Goal: Task Accomplishment & Management: Manage account settings

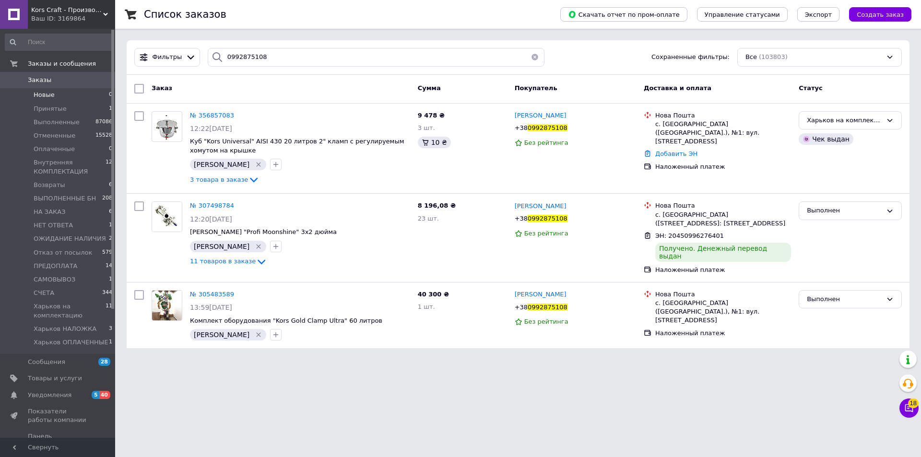
click at [45, 95] on span "Новые" at bounding box center [44, 95] width 21 height 9
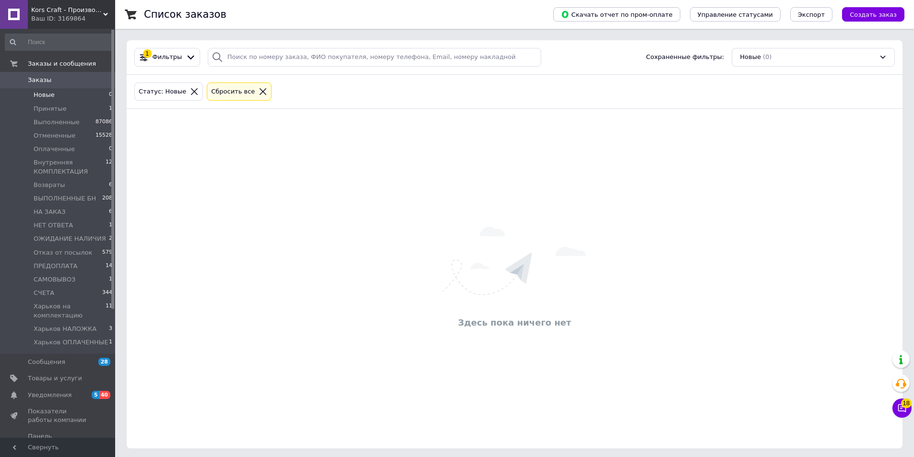
click at [259, 94] on icon at bounding box center [263, 91] width 9 height 9
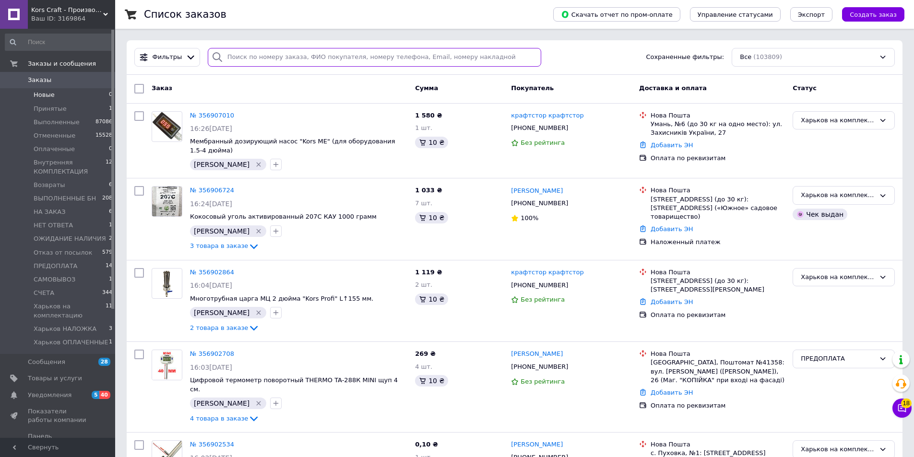
paste input "[PHONE_NUMBER]"
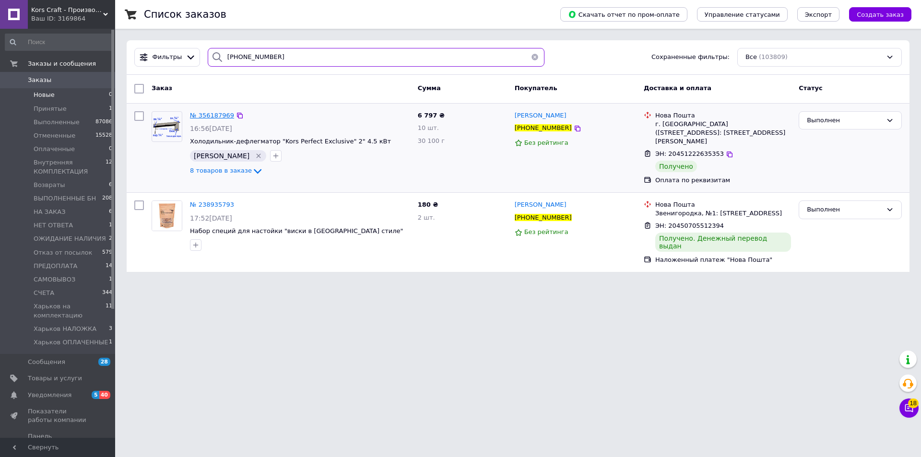
type input "[PHONE_NUMBER]"
click at [209, 117] on span "№ 356187969" at bounding box center [212, 115] width 44 height 7
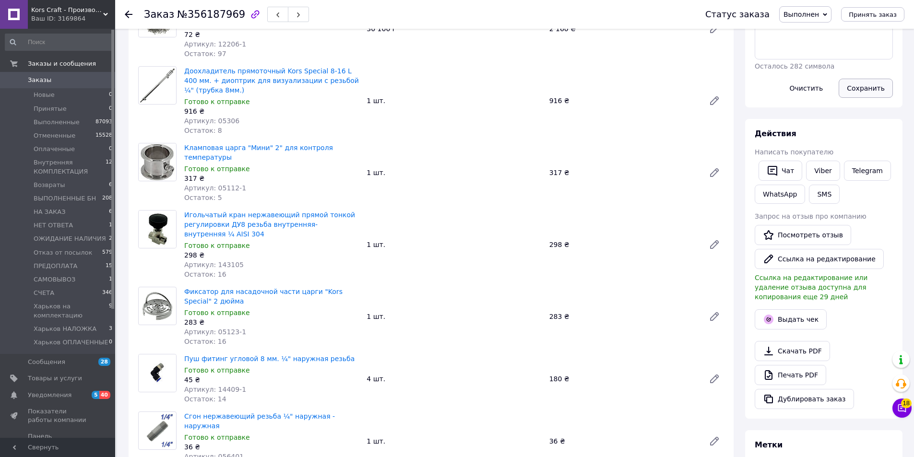
scroll to position [192, 0]
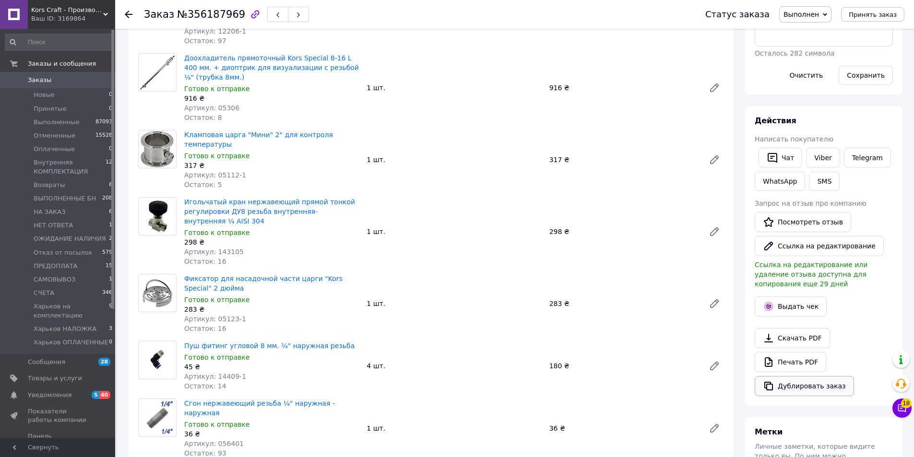
click at [805, 385] on button "Дублировать заказ" at bounding box center [804, 386] width 99 height 20
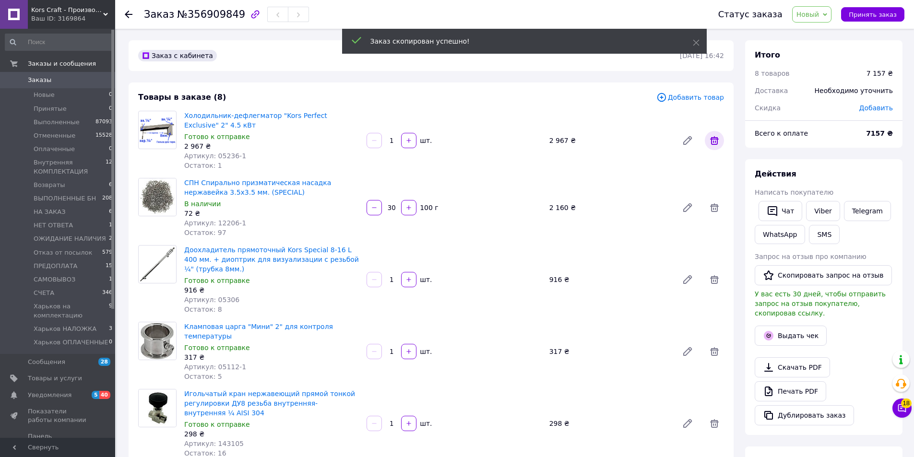
click at [716, 140] on icon at bounding box center [715, 141] width 12 height 12
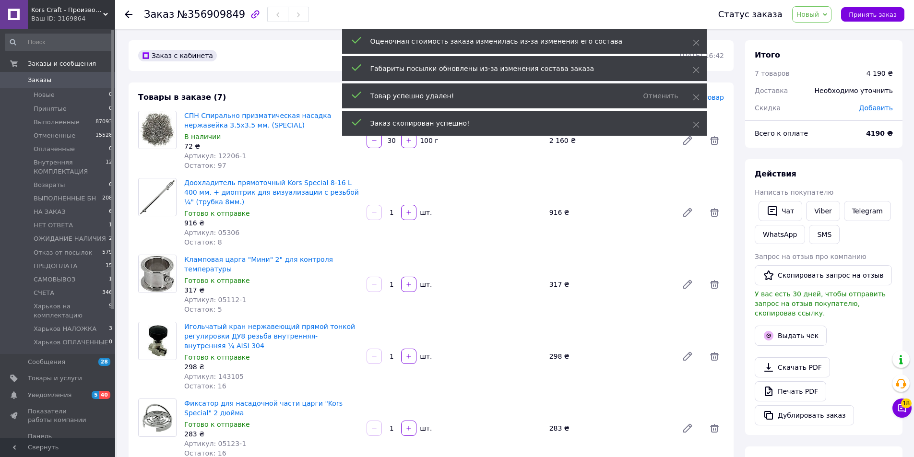
click at [817, 15] on span "Новый" at bounding box center [808, 15] width 23 height 8
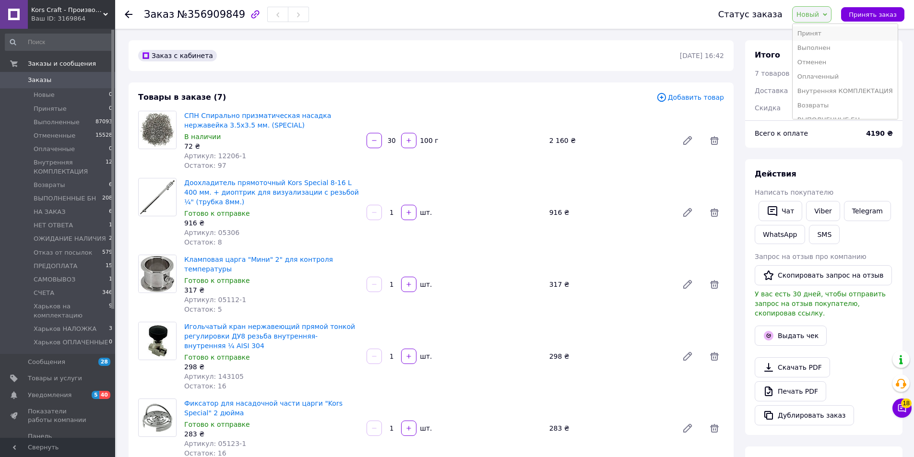
click at [821, 33] on li "Принят" at bounding box center [845, 33] width 105 height 14
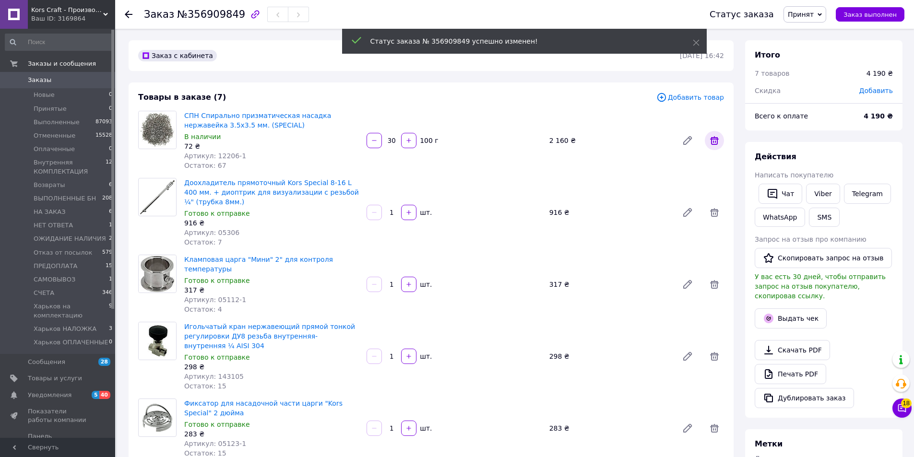
click at [713, 142] on icon at bounding box center [715, 141] width 12 height 12
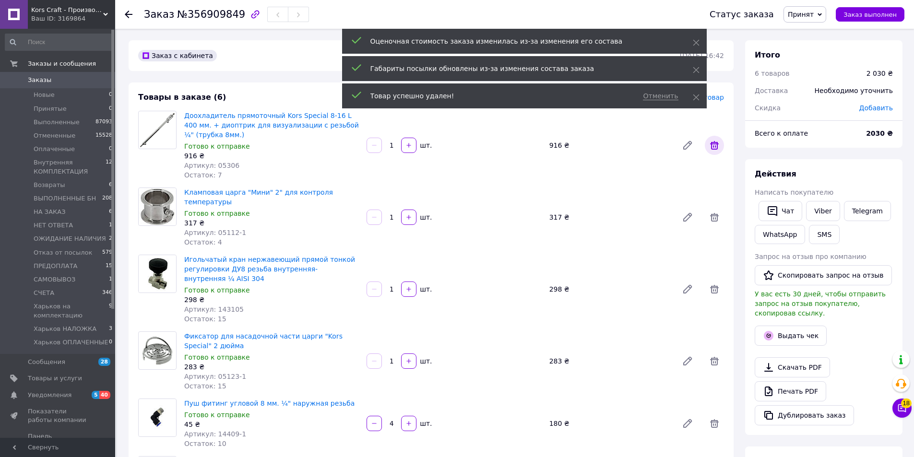
click at [713, 142] on icon at bounding box center [714, 145] width 9 height 9
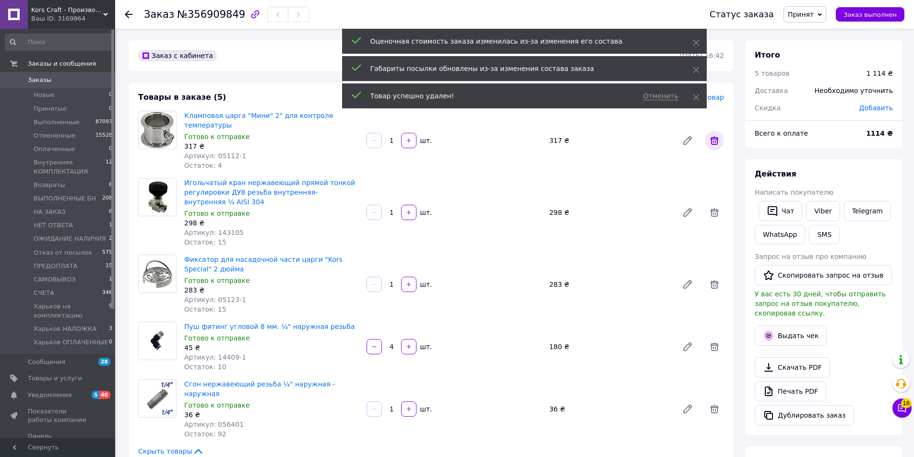
click at [719, 137] on icon at bounding box center [715, 141] width 12 height 12
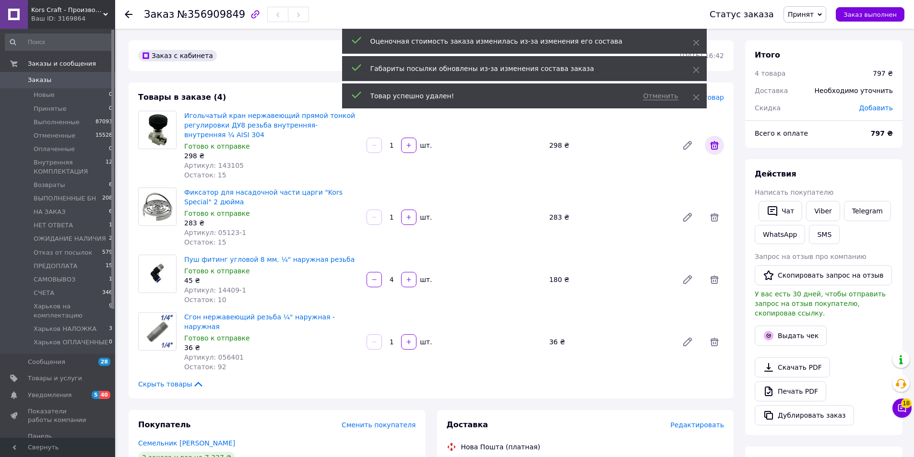
click at [716, 142] on icon at bounding box center [715, 146] width 12 height 12
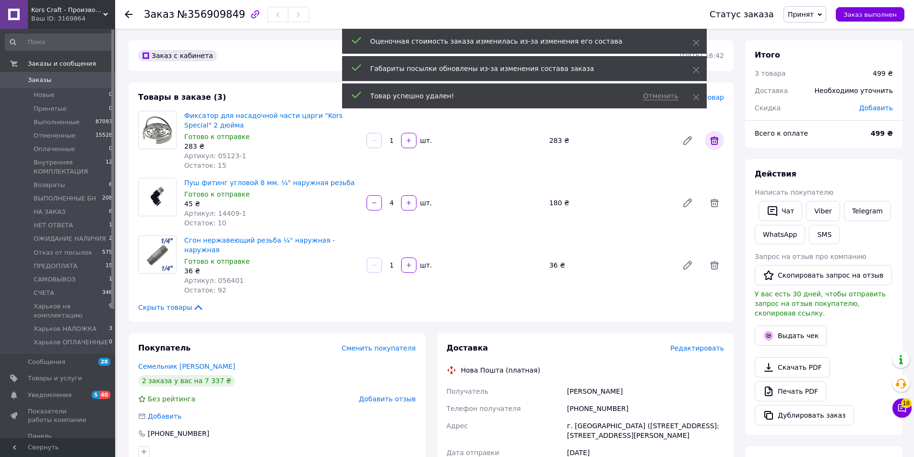
click at [716, 142] on icon at bounding box center [714, 140] width 9 height 9
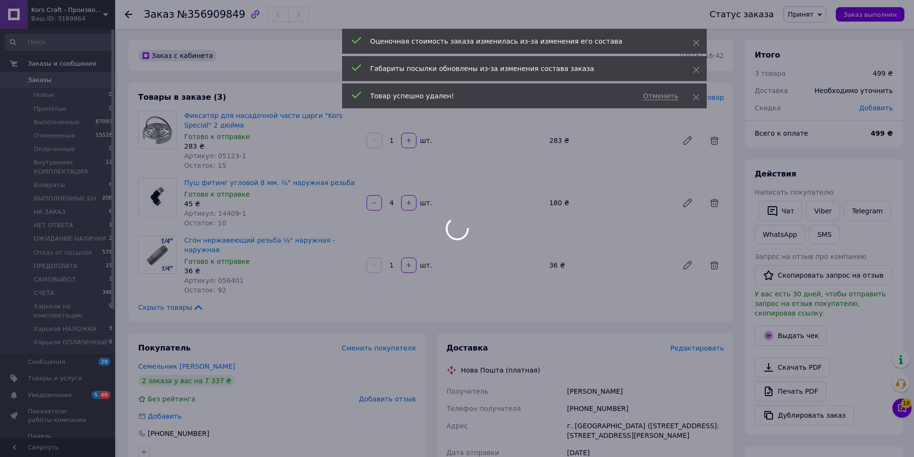
type input "4"
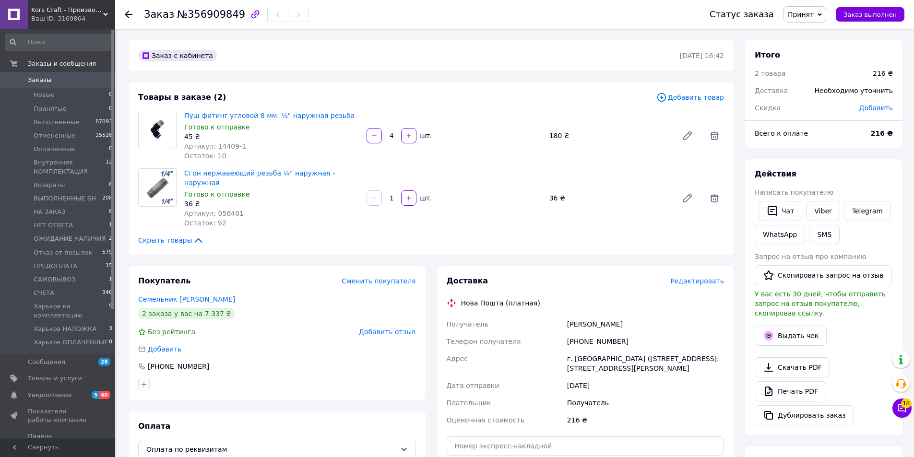
click at [709, 97] on span "Добавить товар" at bounding box center [690, 97] width 68 height 11
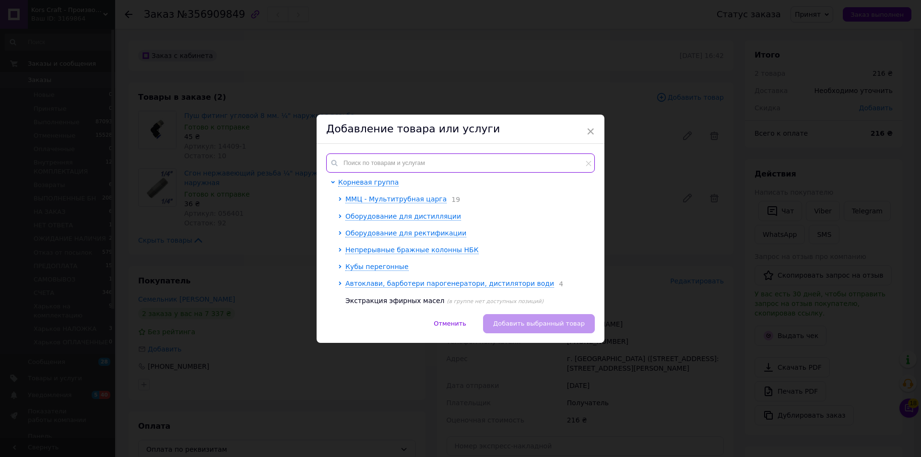
paste input "056805-1"
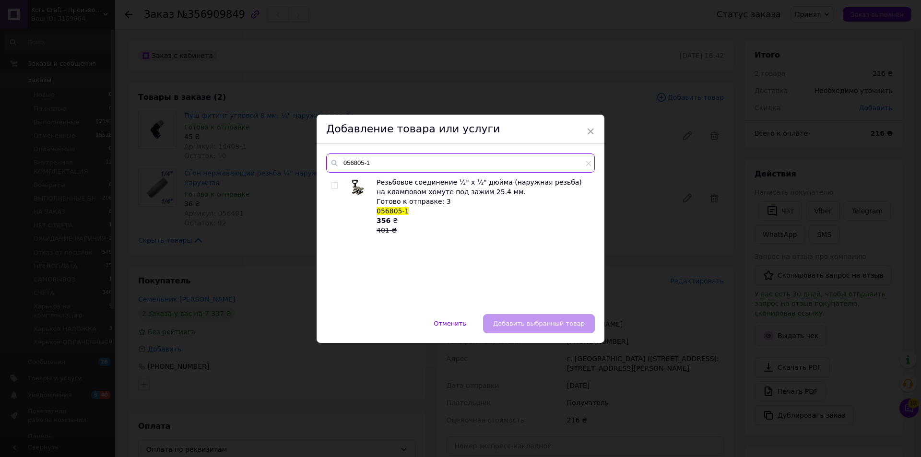
type input "056805-1"
click at [334, 185] on input "checkbox" at bounding box center [334, 186] width 6 height 6
checkbox input "true"
click at [521, 316] on button "Добавить выбранный товар" at bounding box center [539, 323] width 112 height 19
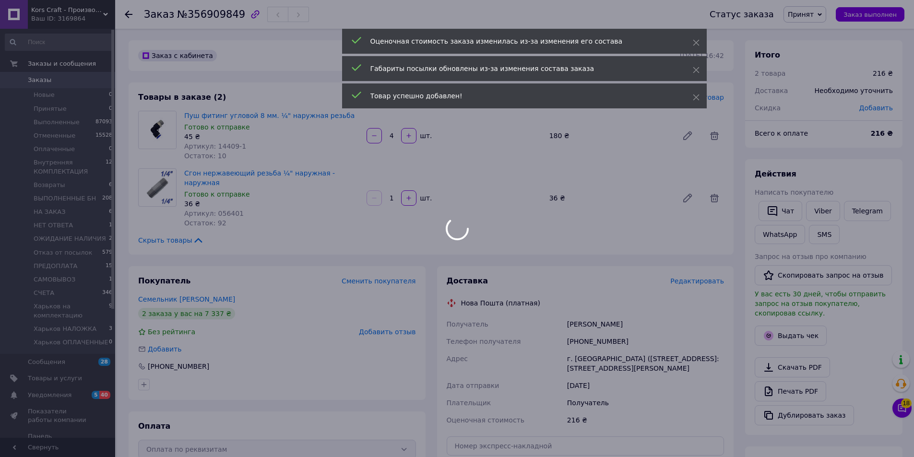
type input "1"
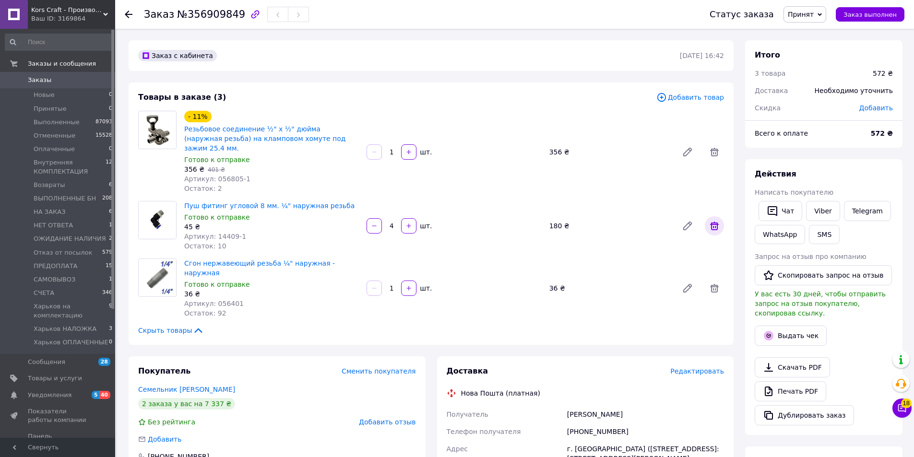
click at [711, 220] on icon at bounding box center [715, 226] width 12 height 12
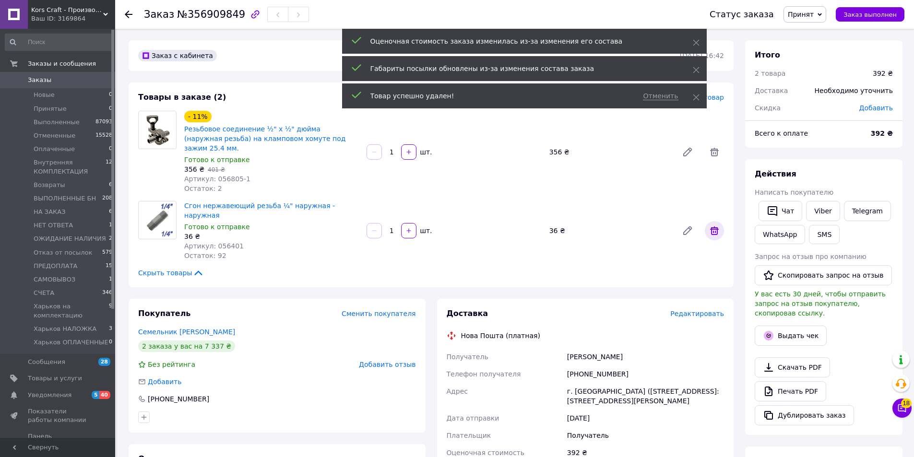
click at [715, 227] on icon at bounding box center [714, 231] width 9 height 9
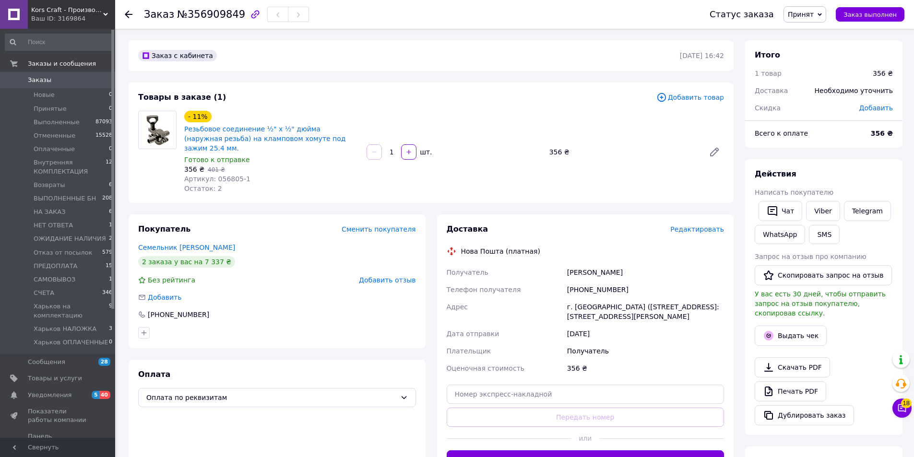
click at [704, 101] on span "Добавить товар" at bounding box center [690, 97] width 68 height 11
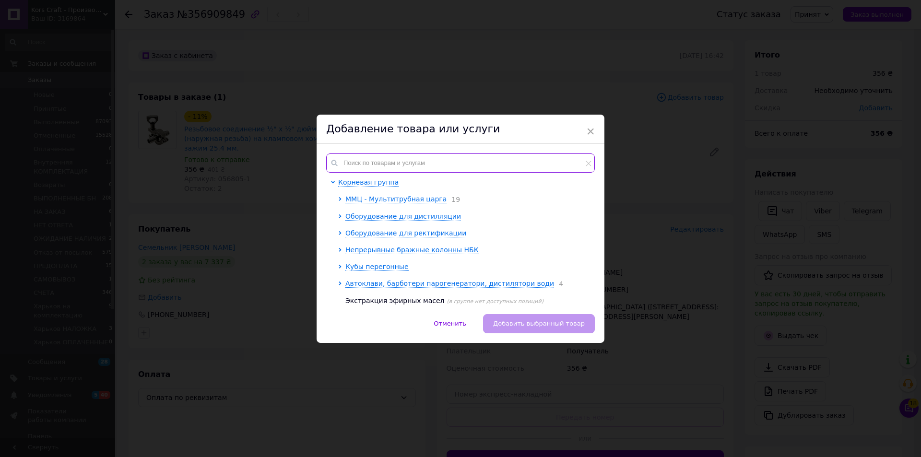
paste input "056804-2"
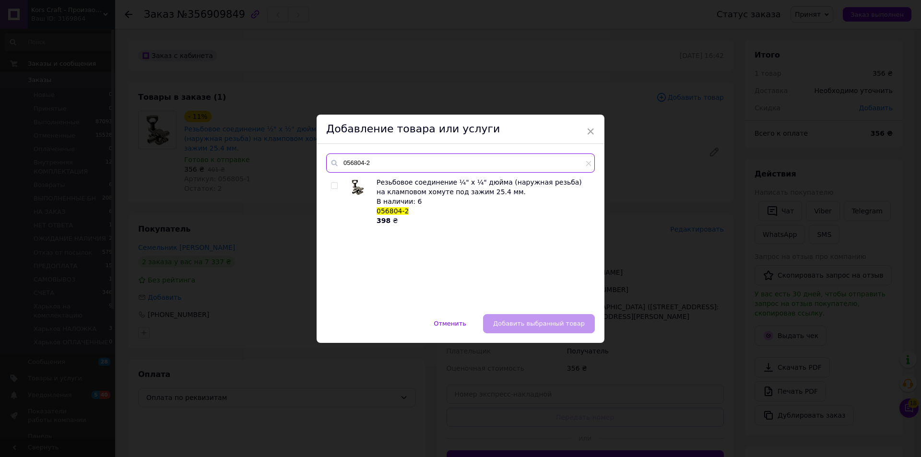
type input "056804-2"
click at [333, 186] on input "checkbox" at bounding box center [334, 186] width 6 height 6
checkbox input "true"
click at [517, 326] on span "Добавить выбранный товар" at bounding box center [539, 323] width 92 height 7
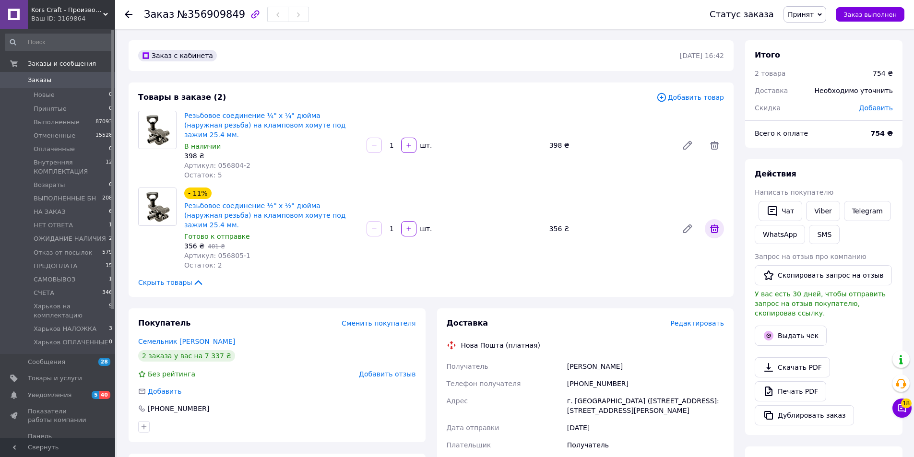
click at [717, 225] on icon at bounding box center [714, 229] width 9 height 9
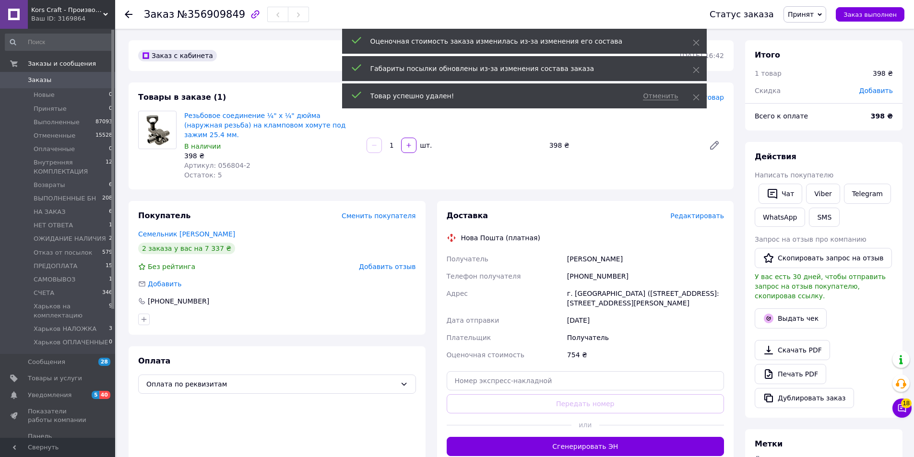
scroll to position [8, 0]
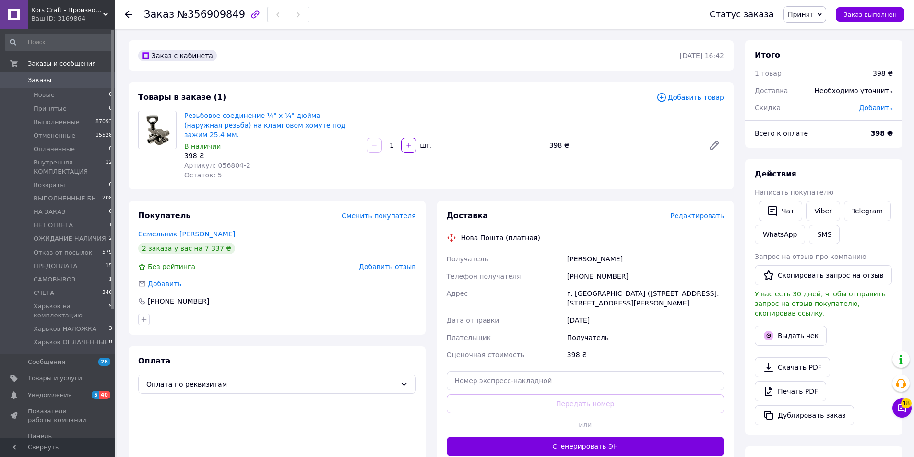
click at [698, 95] on span "Добавить товар" at bounding box center [690, 97] width 68 height 11
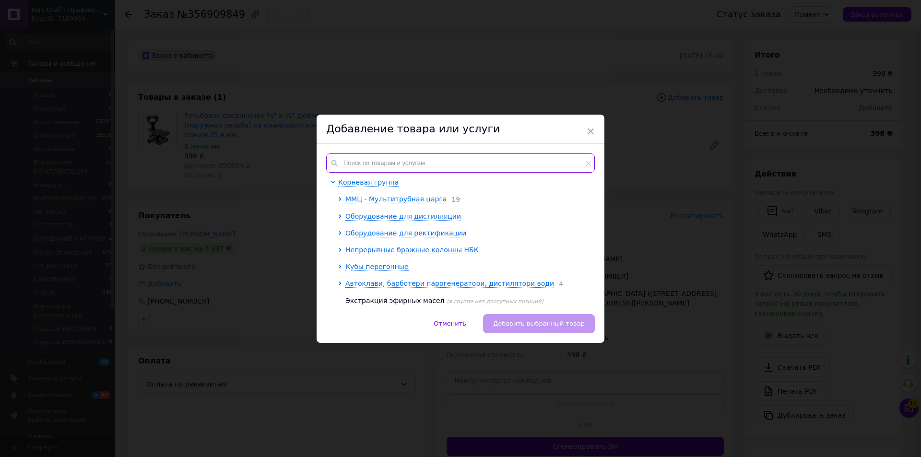
paste input "15301"
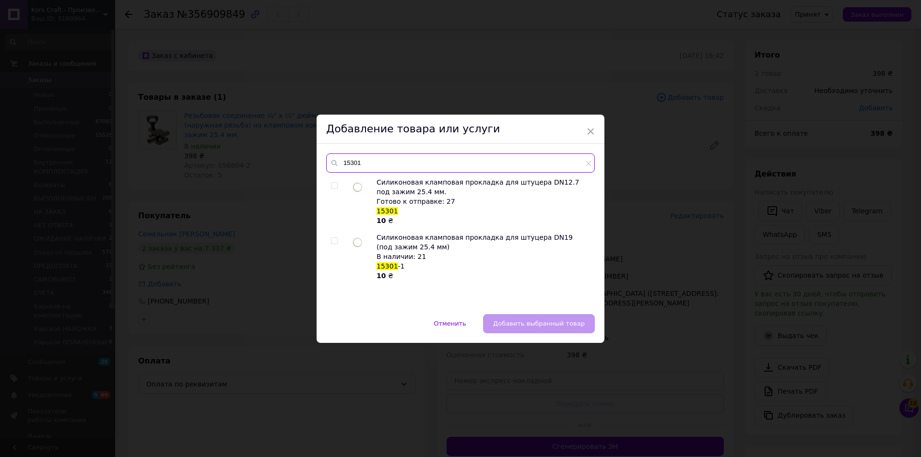
type input "15301"
click at [333, 188] on input "checkbox" at bounding box center [334, 186] width 6 height 6
checkbox input "true"
click at [511, 326] on span "Добавить выбранный товар" at bounding box center [539, 323] width 92 height 7
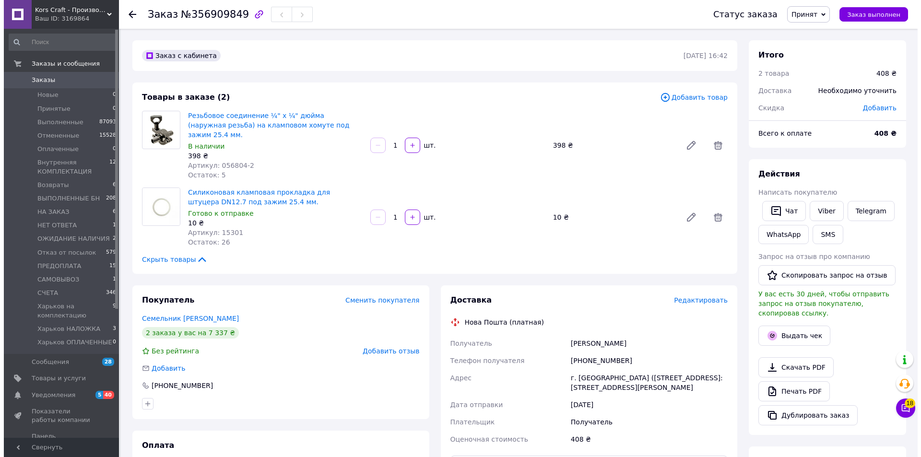
scroll to position [31, 0]
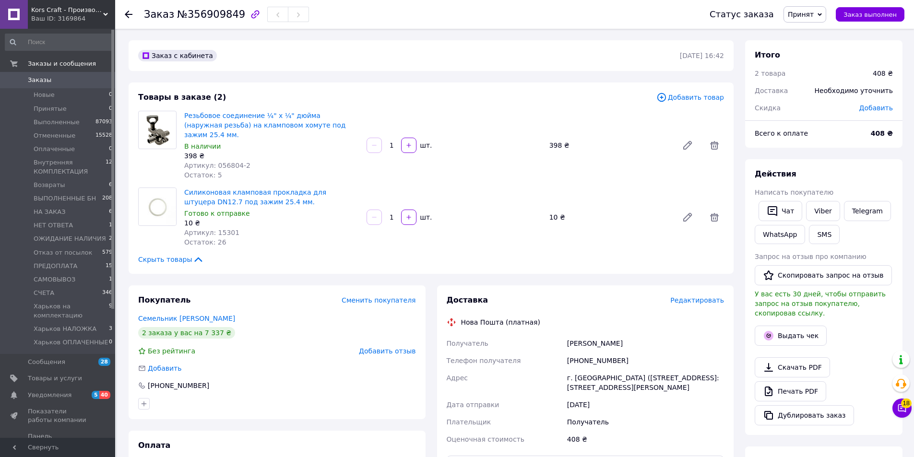
click at [697, 95] on span "Добавить товар" at bounding box center [690, 97] width 68 height 11
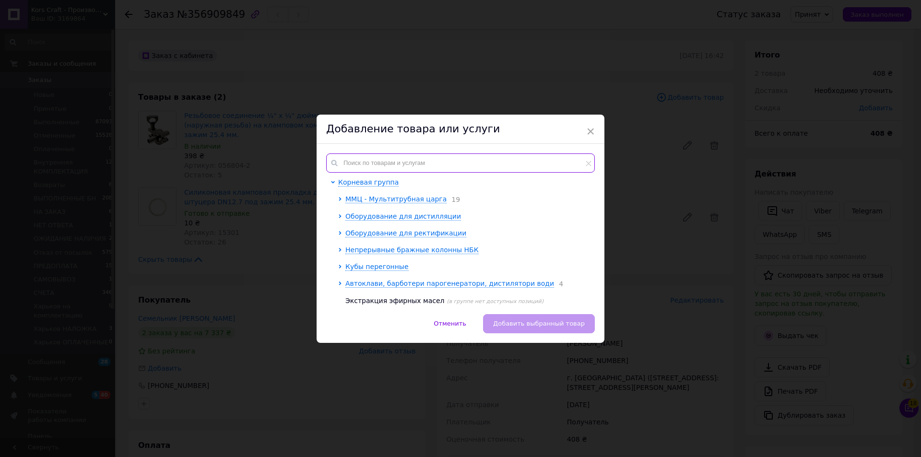
paste input "05504"
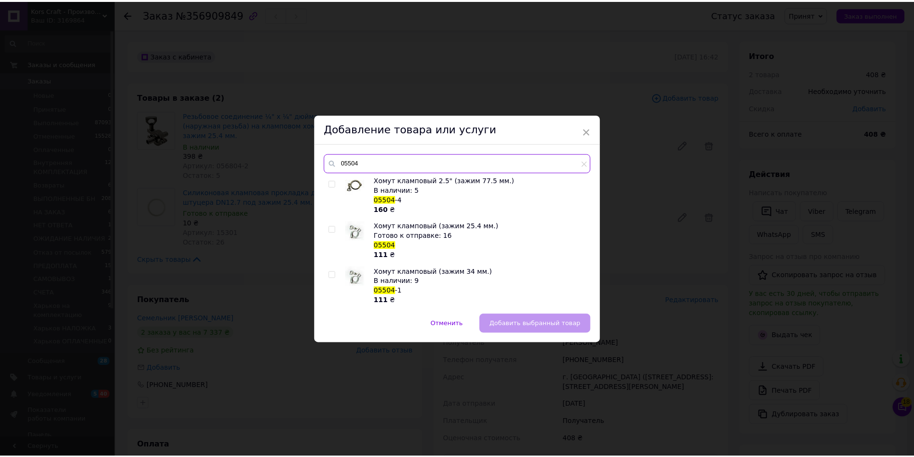
scroll to position [192, 0]
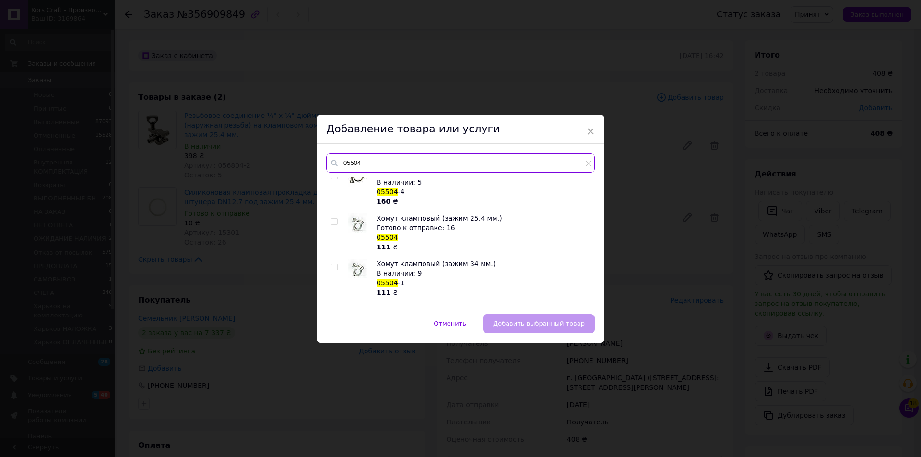
type input "05504"
click at [331, 221] on input "checkbox" at bounding box center [334, 222] width 6 height 6
checkbox input "true"
click at [543, 321] on span "Добавить выбранный товар" at bounding box center [539, 323] width 92 height 7
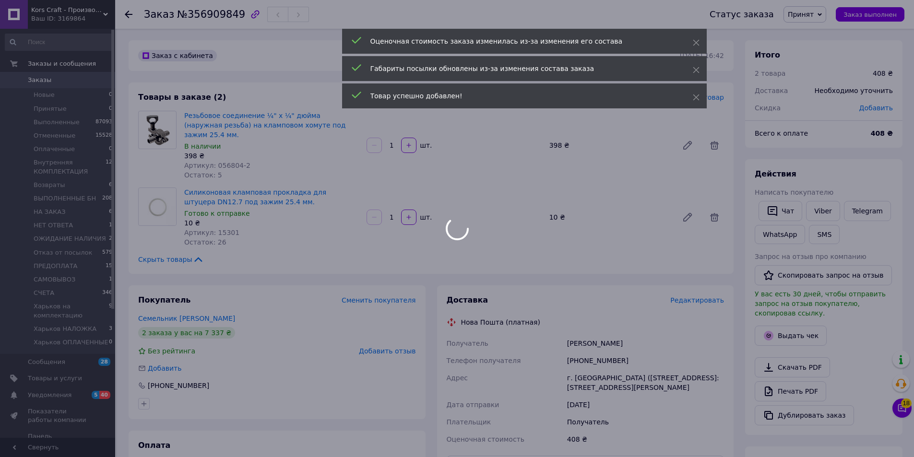
scroll to position [54, 0]
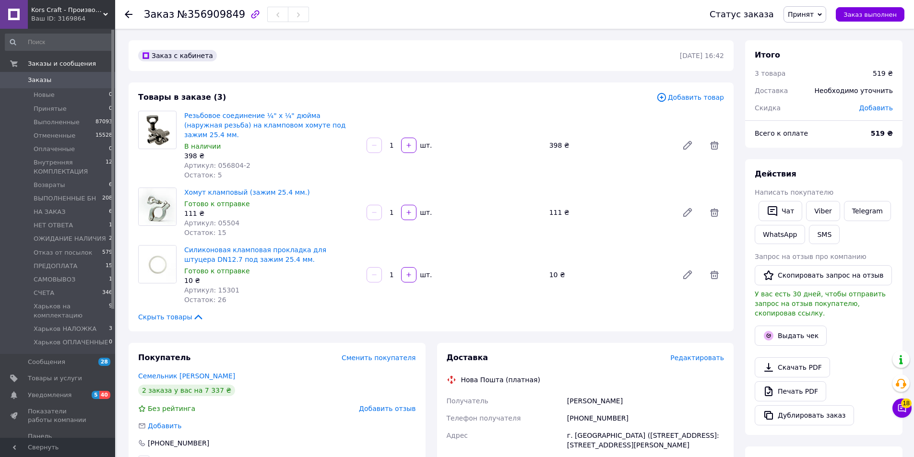
click at [706, 99] on span "Добавить товар" at bounding box center [690, 97] width 68 height 11
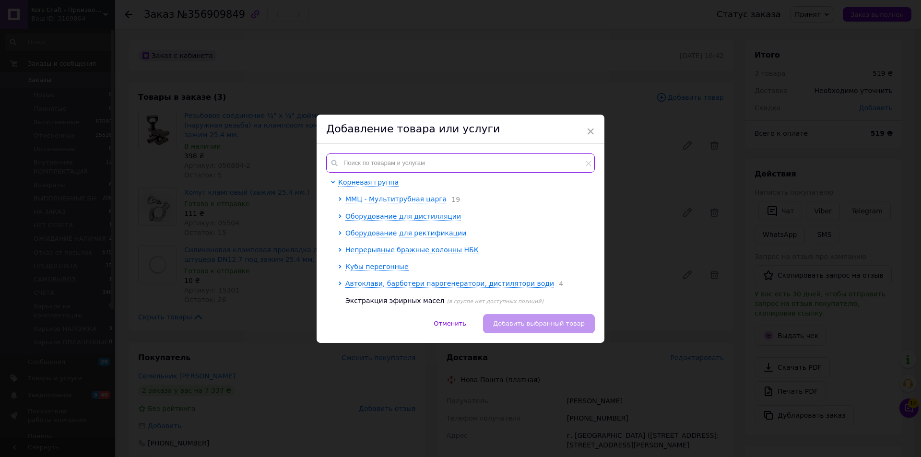
paste input "056804"
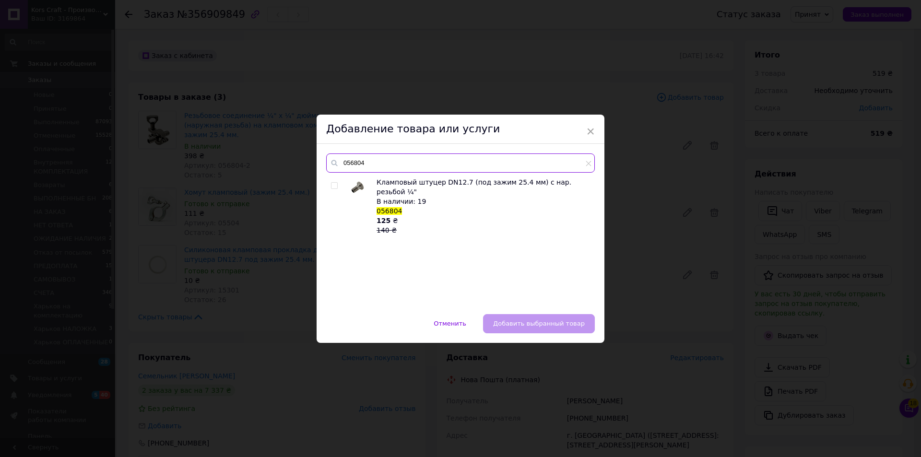
type input "056804"
click at [334, 185] on input "checkbox" at bounding box center [334, 186] width 6 height 6
checkbox input "true"
click at [554, 321] on span "Добавить выбранный товар" at bounding box center [539, 323] width 92 height 7
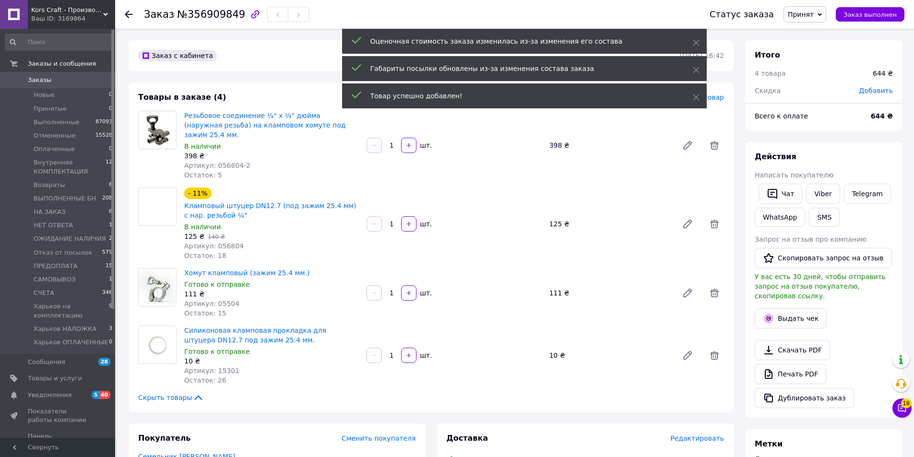
scroll to position [77, 0]
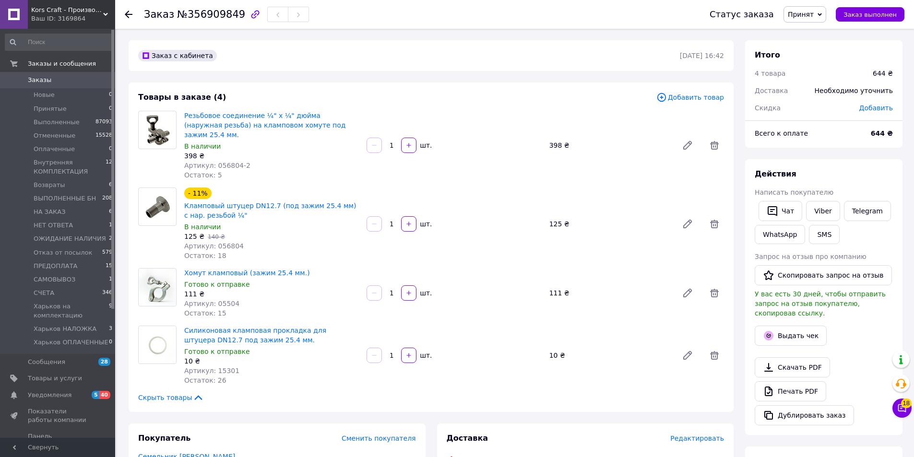
click at [692, 99] on span "Добавить товар" at bounding box center [690, 97] width 68 height 11
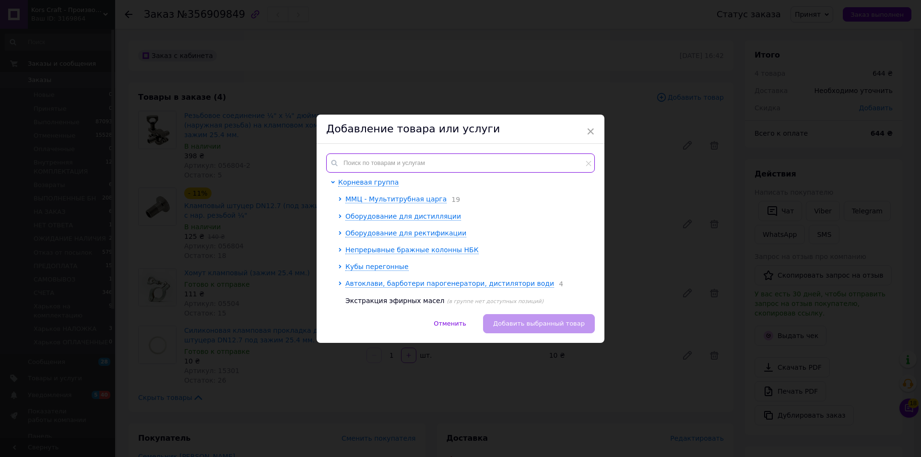
paste input "056704"
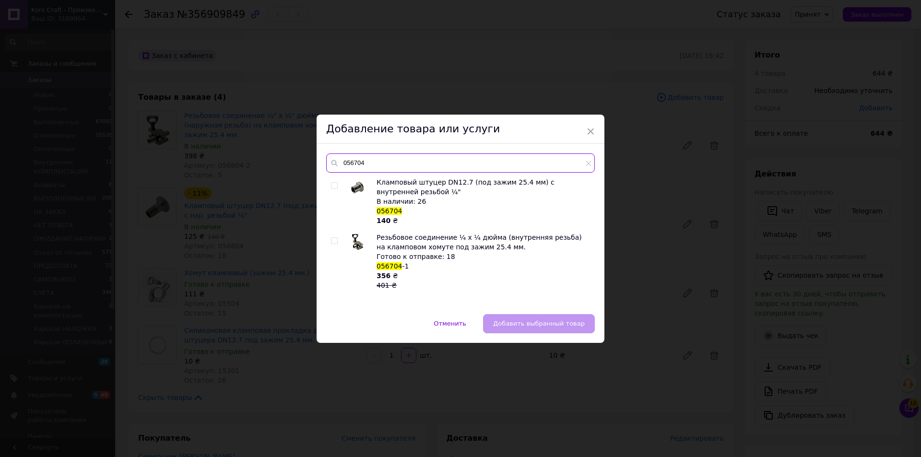
type input "056704"
click at [332, 184] on input "checkbox" at bounding box center [334, 186] width 6 height 6
checkbox input "true"
click at [514, 318] on button "Добавить выбранный товар" at bounding box center [539, 323] width 112 height 19
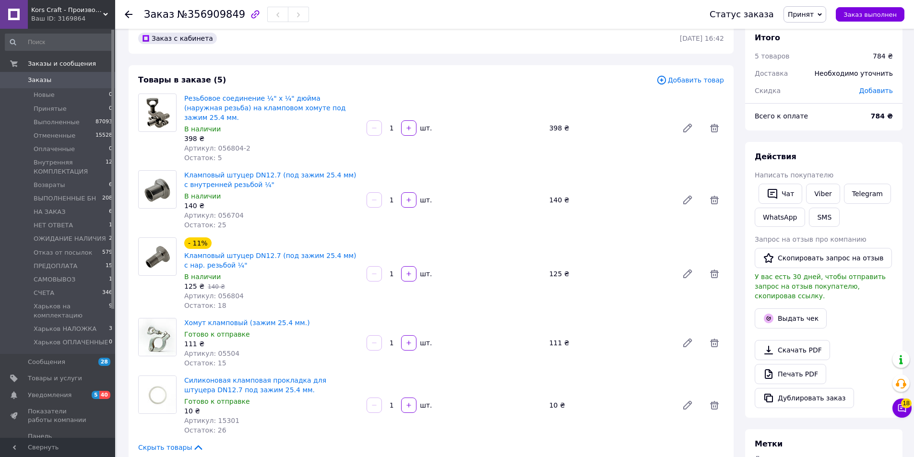
scroll to position [0, 0]
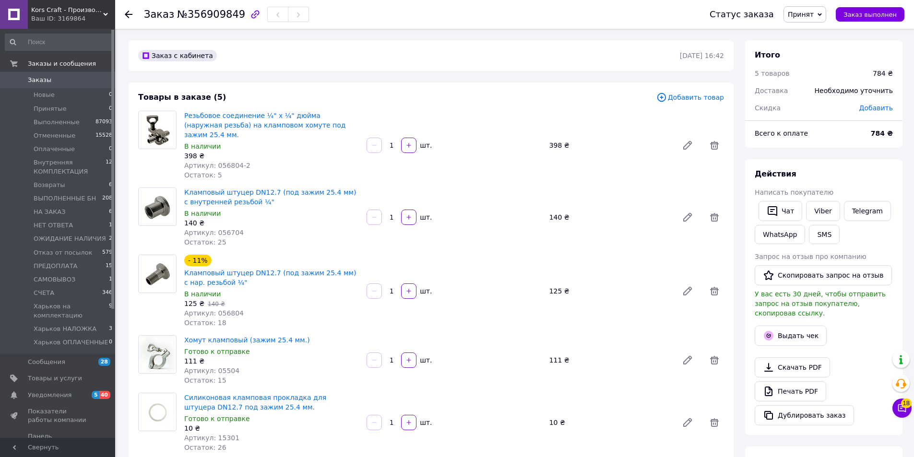
click at [699, 97] on span "Добавить товар" at bounding box center [690, 97] width 68 height 11
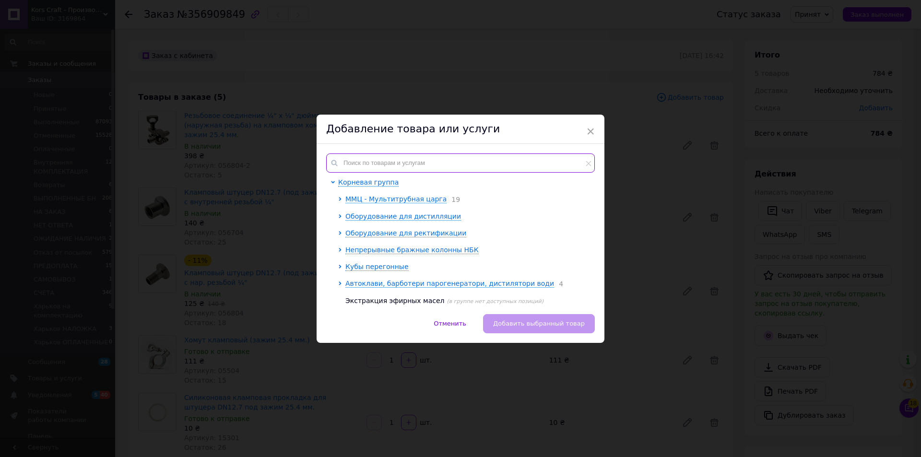
paste input "[URL][DOMAIN_NAME]"
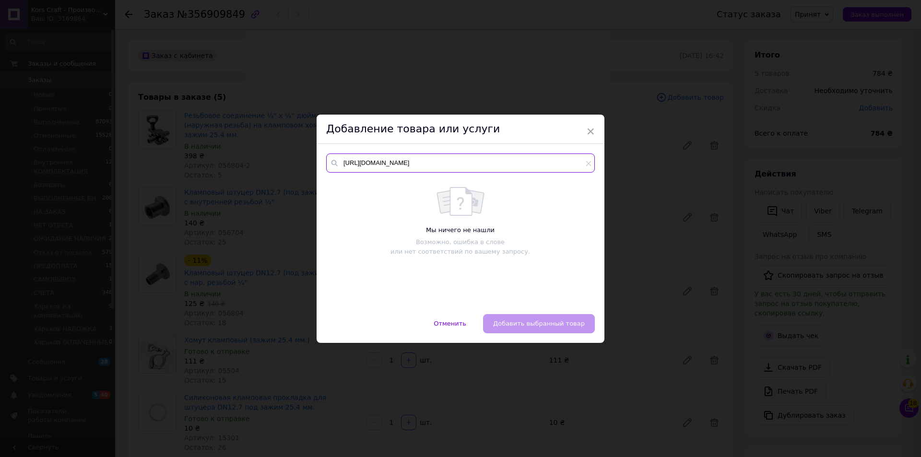
type input "[URL][DOMAIN_NAME]"
click at [586, 162] on icon at bounding box center [588, 163] width 5 height 5
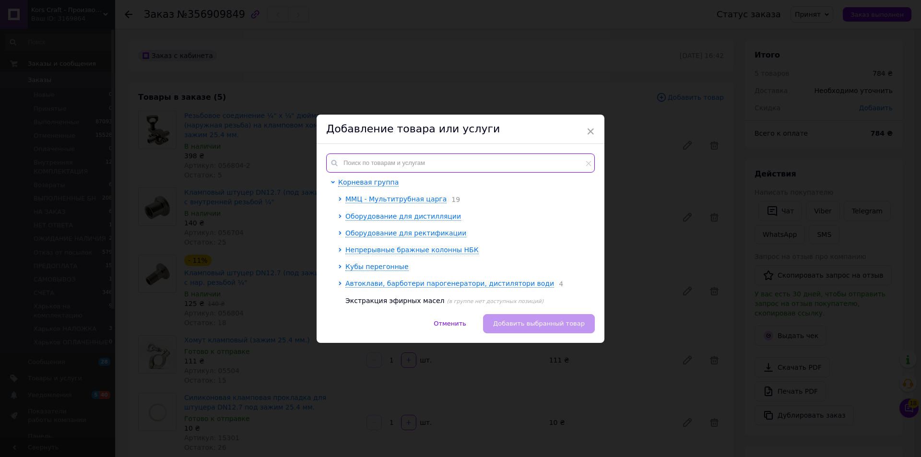
paste input "13206"
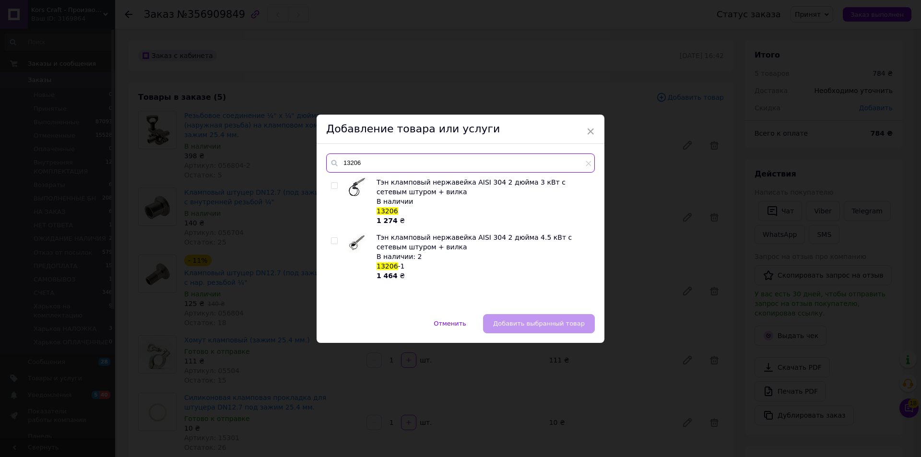
type input "13206"
click at [333, 183] on input "checkbox" at bounding box center [334, 186] width 6 height 6
checkbox input "true"
click at [520, 322] on span "Добавить выбранный товар" at bounding box center [539, 323] width 92 height 7
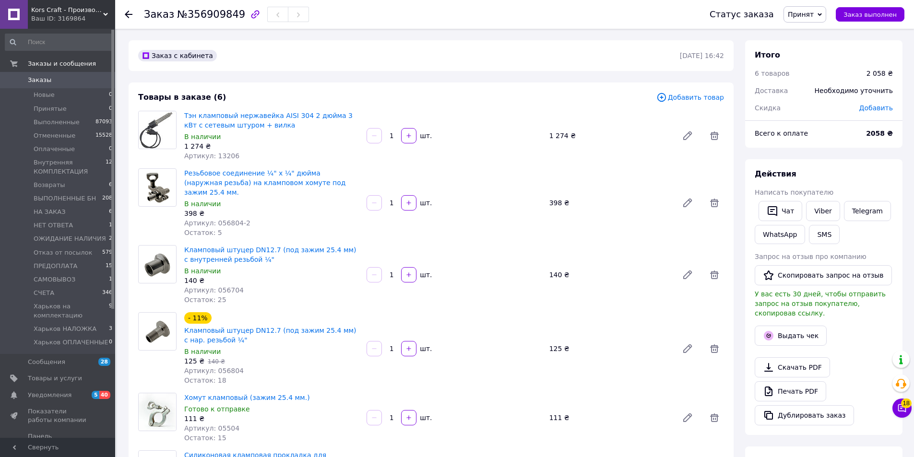
click at [709, 99] on span "Добавить товар" at bounding box center [690, 97] width 68 height 11
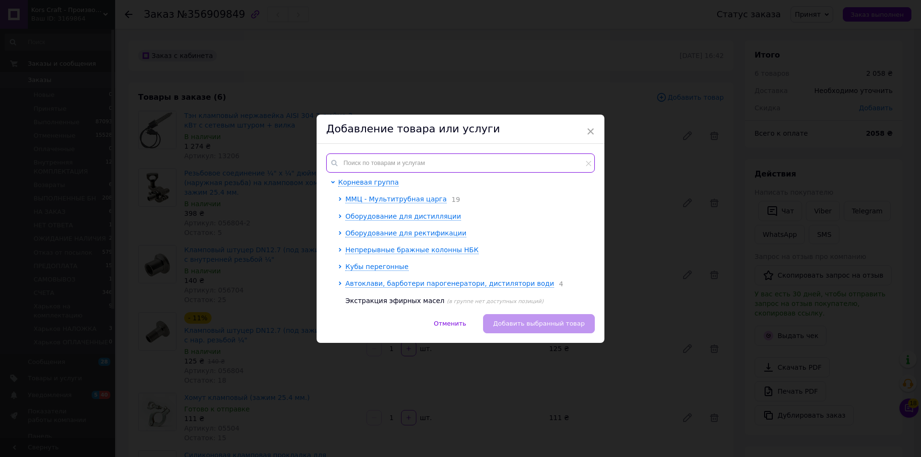
click at [390, 166] on input "text" at bounding box center [460, 163] width 269 height 19
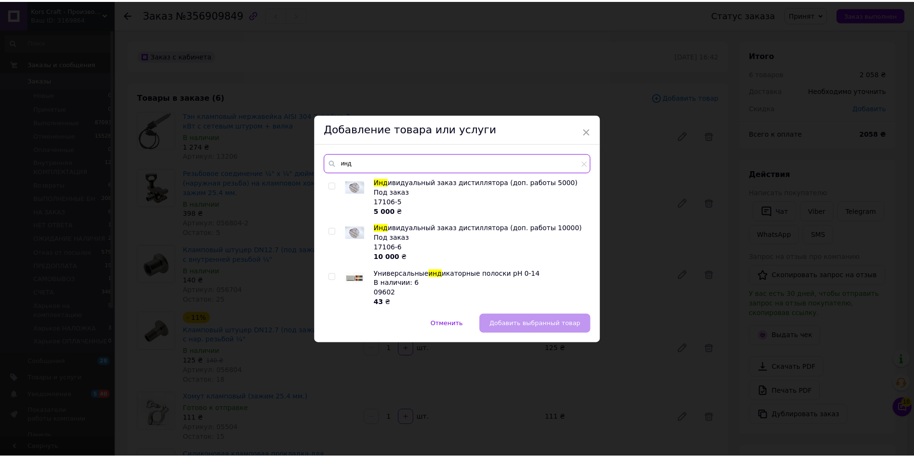
scroll to position [336, 0]
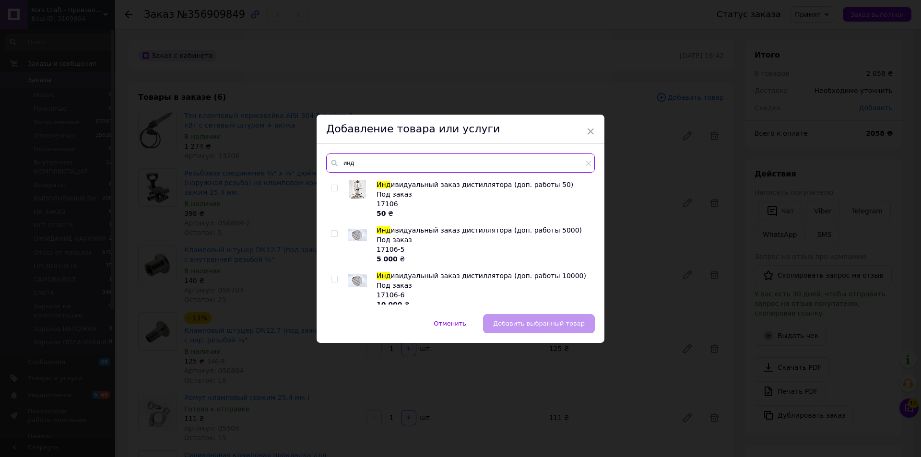
type input "инд"
click at [331, 189] on input "checkbox" at bounding box center [334, 188] width 6 height 6
checkbox input "true"
click at [516, 322] on span "Добавить выбранный товар" at bounding box center [539, 323] width 92 height 7
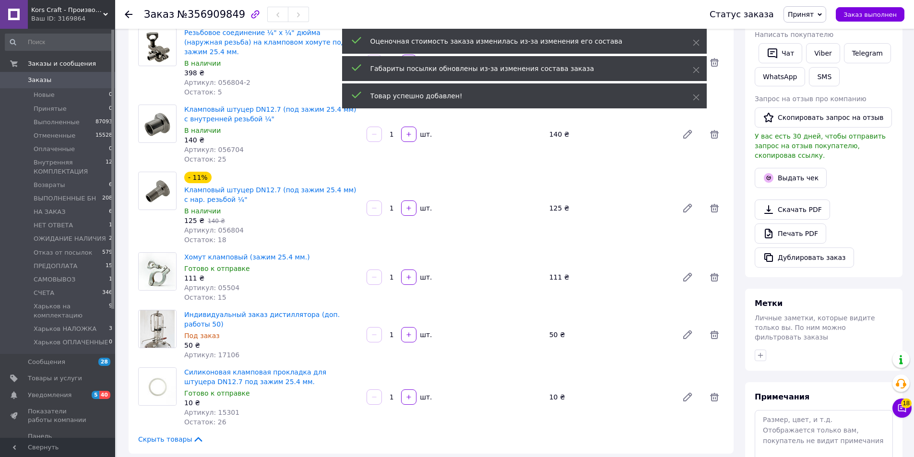
scroll to position [144, 0]
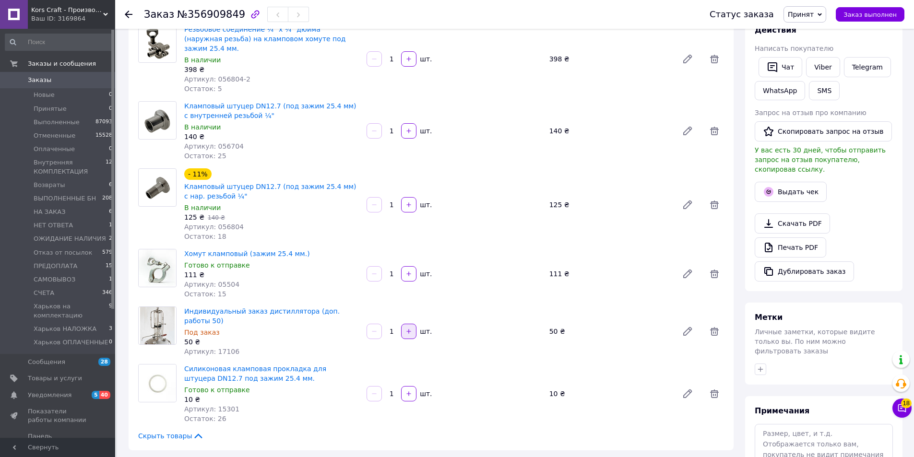
click at [413, 324] on button "button" at bounding box center [408, 331] width 15 height 15
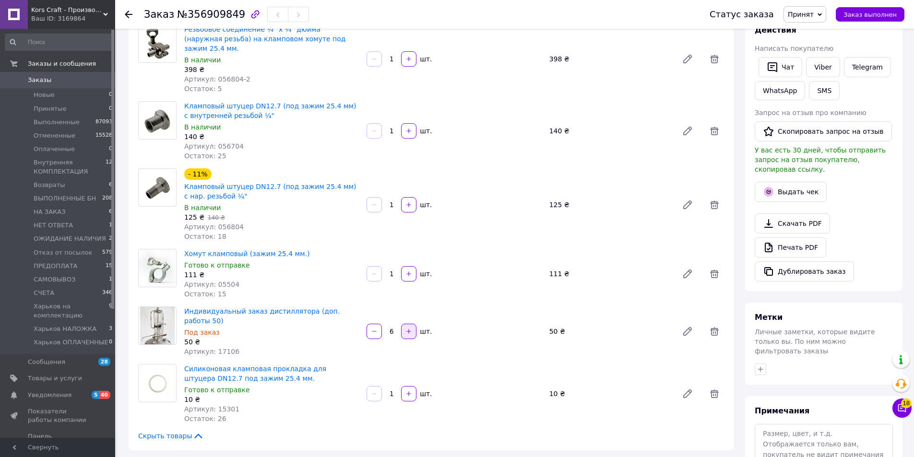
click at [413, 324] on button "button" at bounding box center [408, 331] width 15 height 15
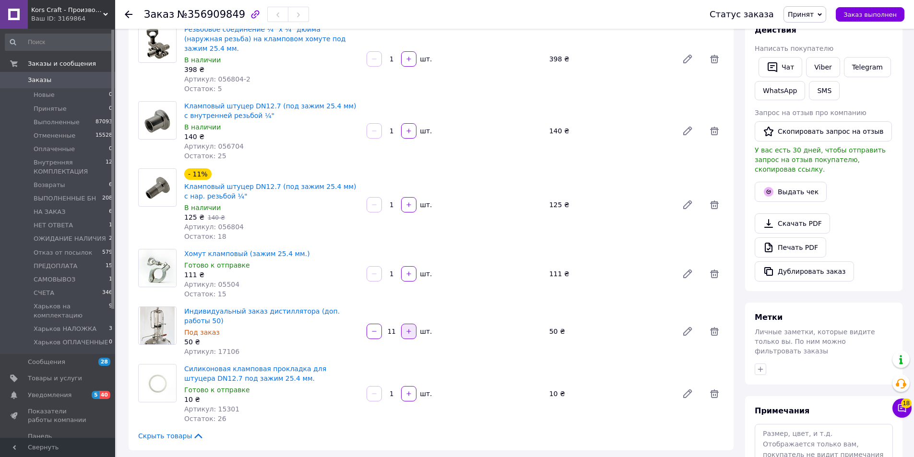
click at [413, 324] on button "button" at bounding box center [408, 331] width 15 height 15
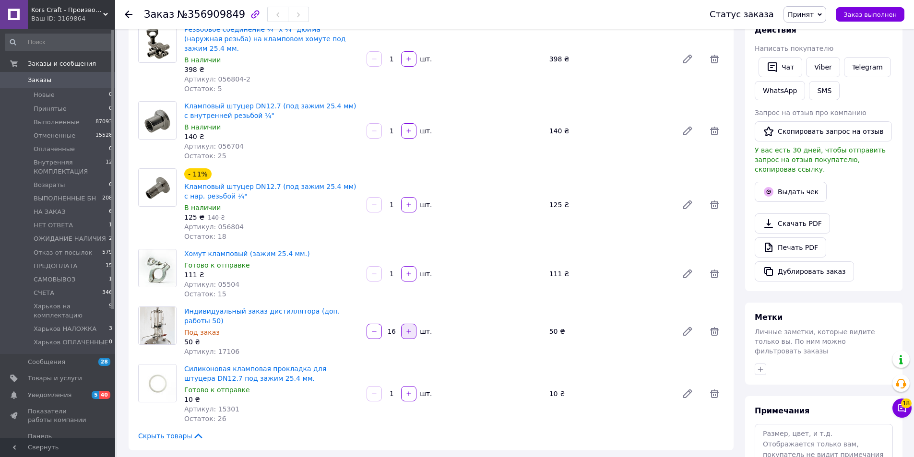
click at [413, 324] on button "button" at bounding box center [408, 331] width 15 height 15
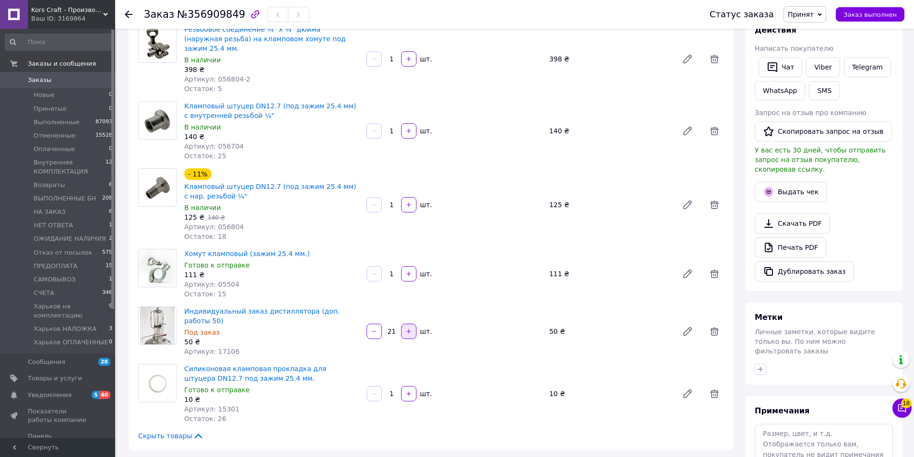
click at [413, 324] on button "button" at bounding box center [408, 331] width 15 height 15
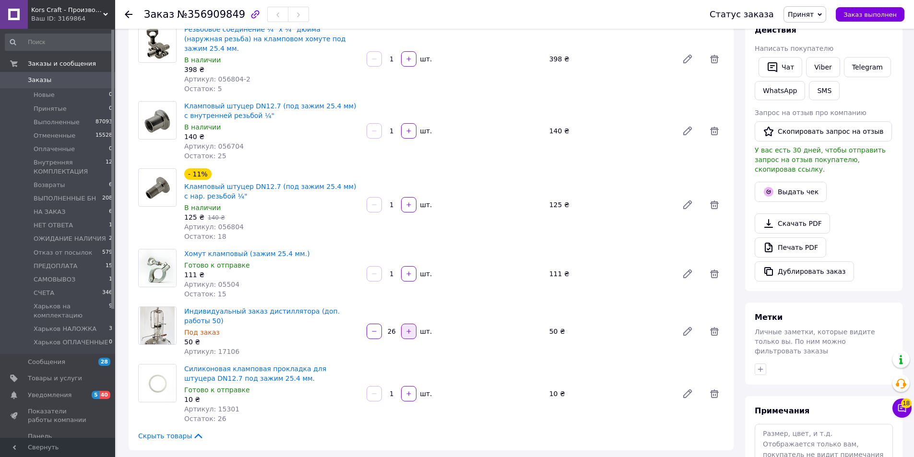
click at [413, 324] on button "button" at bounding box center [408, 331] width 15 height 15
type input "29"
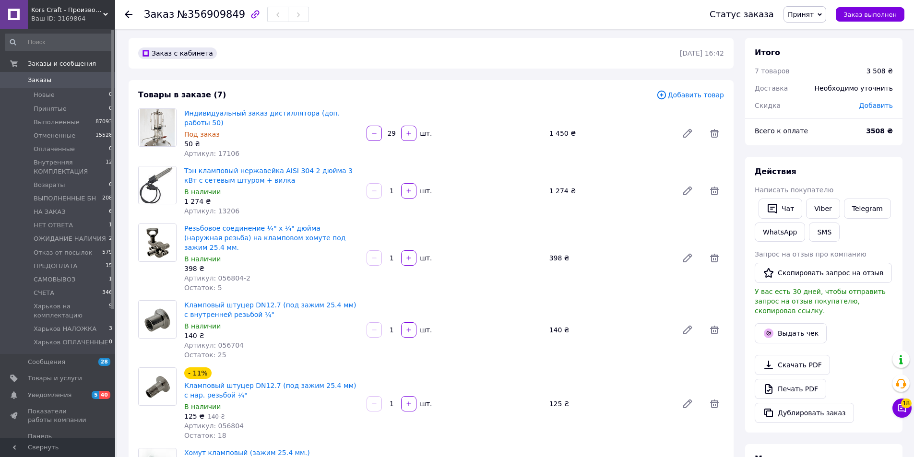
scroll to position [0, 0]
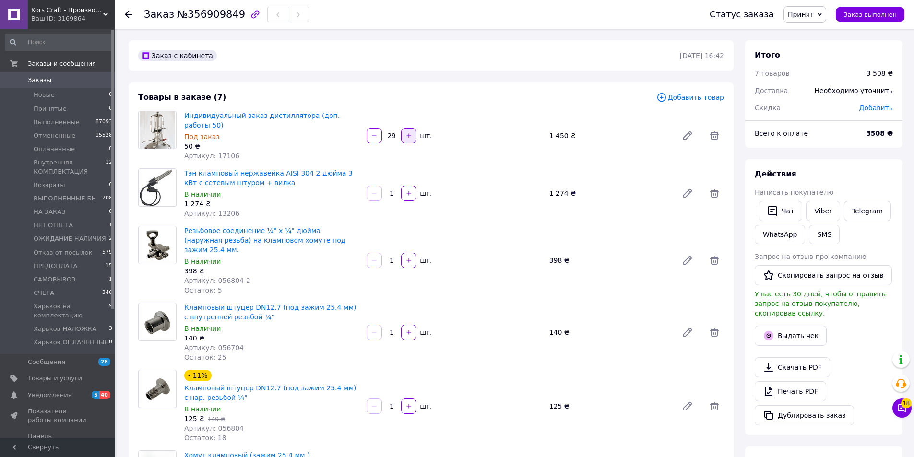
click at [409, 133] on icon "button" at bounding box center [409, 135] width 4 height 4
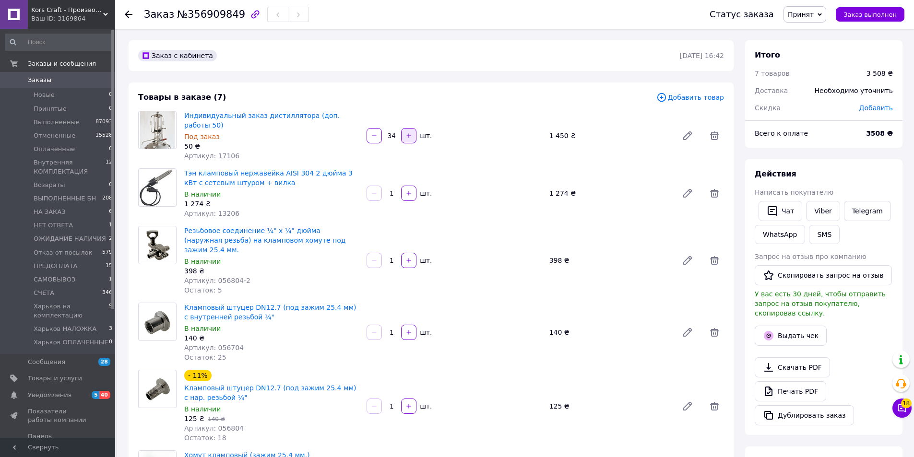
click at [409, 133] on icon "button" at bounding box center [409, 135] width 4 height 4
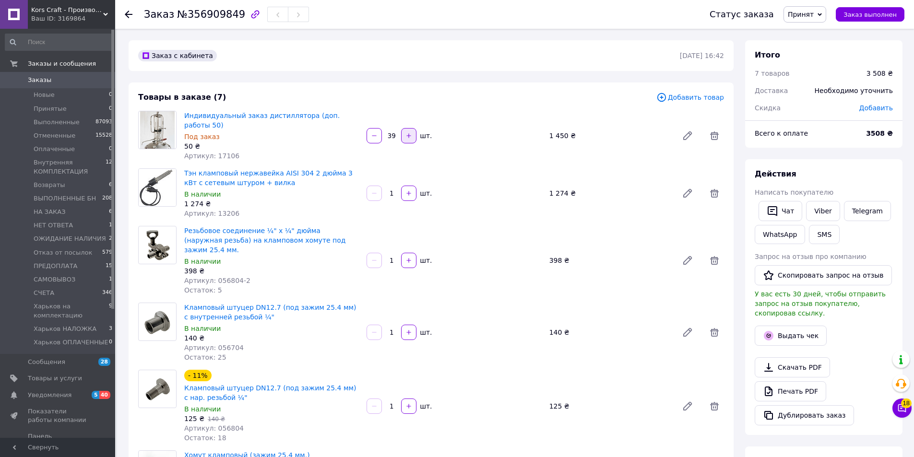
click at [409, 133] on icon "button" at bounding box center [409, 135] width 4 height 4
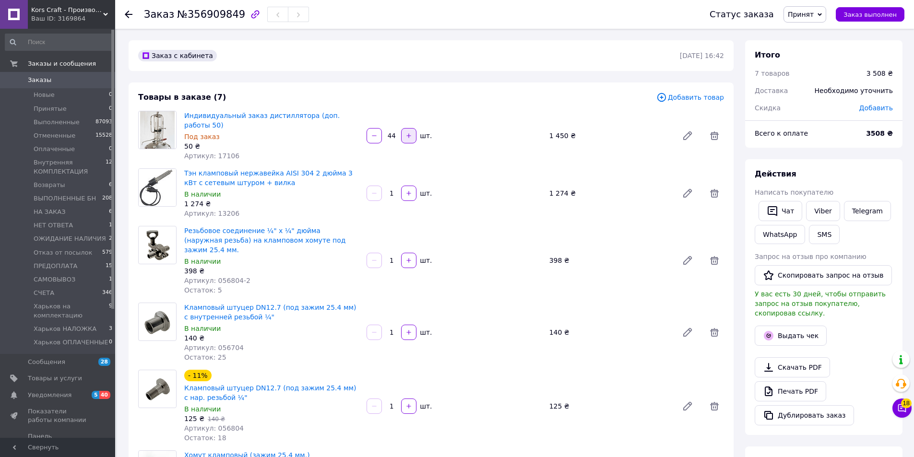
click at [409, 133] on icon "button" at bounding box center [409, 135] width 4 height 4
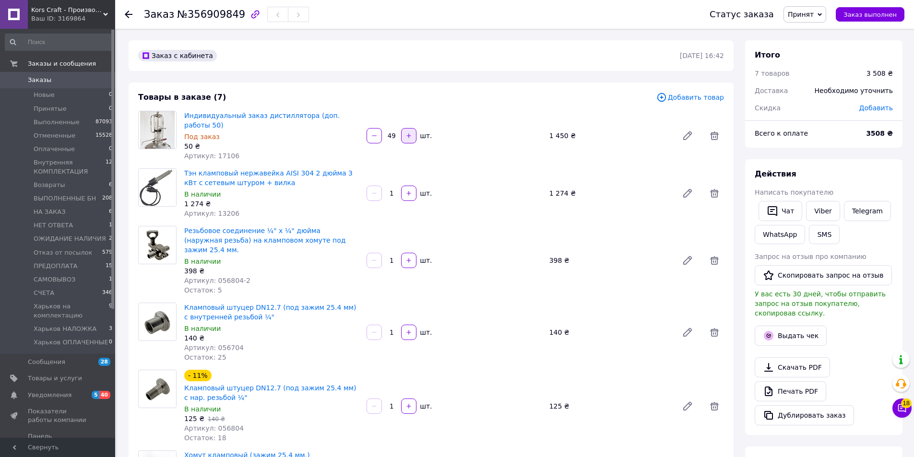
click at [409, 133] on icon "button" at bounding box center [409, 135] width 4 height 4
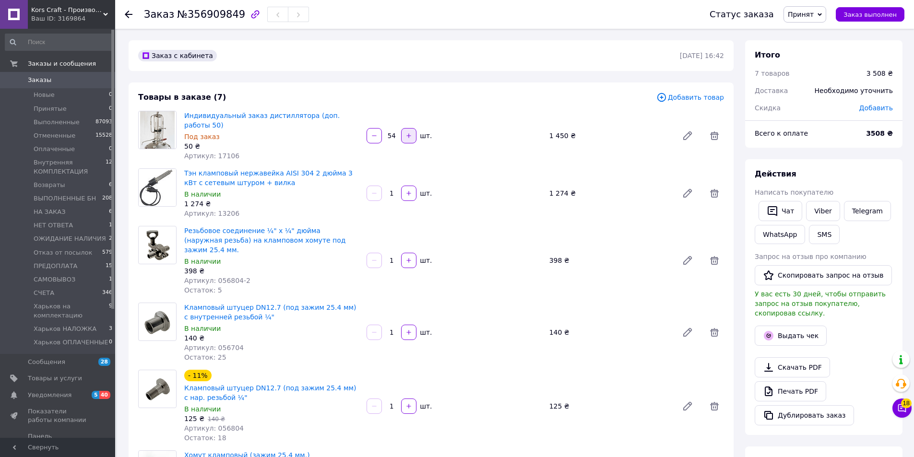
click at [409, 133] on icon "button" at bounding box center [409, 135] width 4 height 4
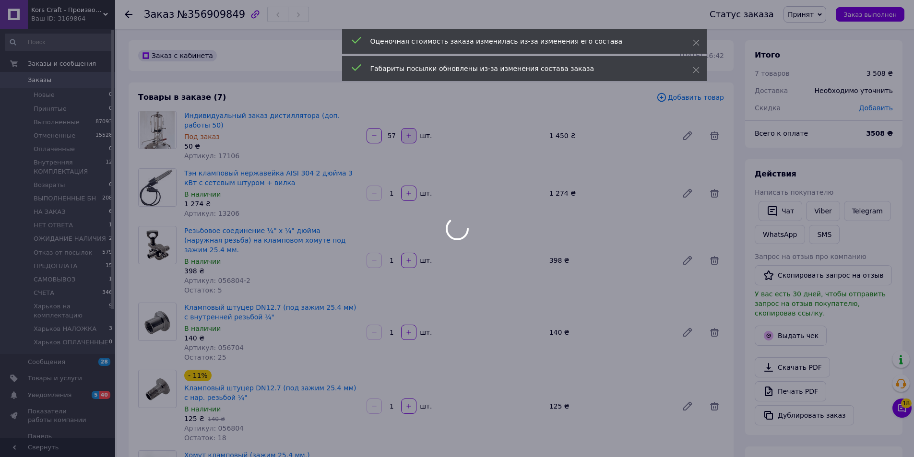
scroll to position [192, 0]
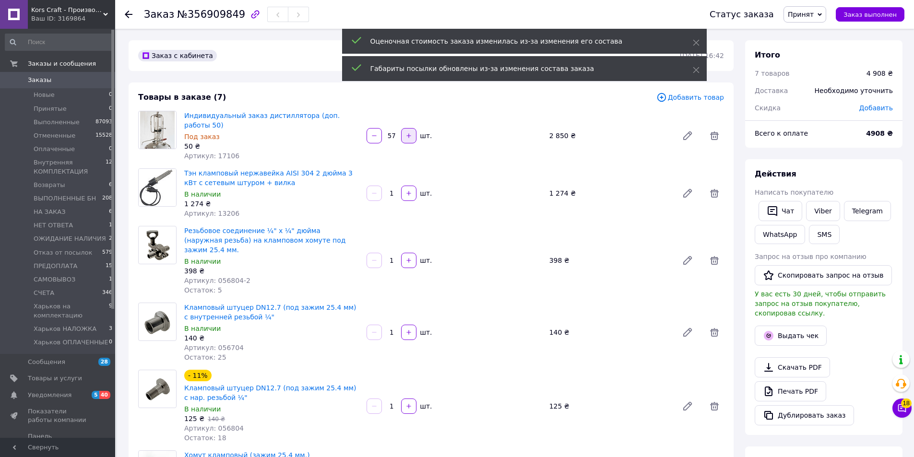
click at [409, 133] on icon "button" at bounding box center [409, 135] width 4 height 4
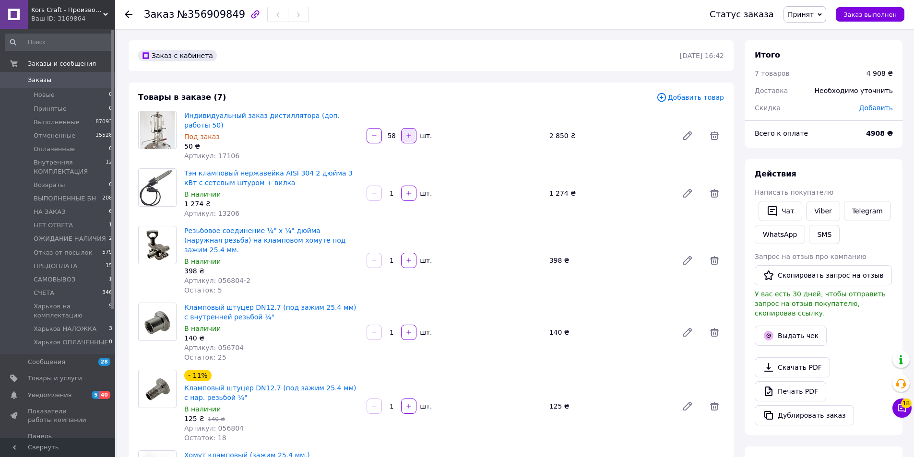
click at [409, 133] on icon "button" at bounding box center [409, 135] width 4 height 4
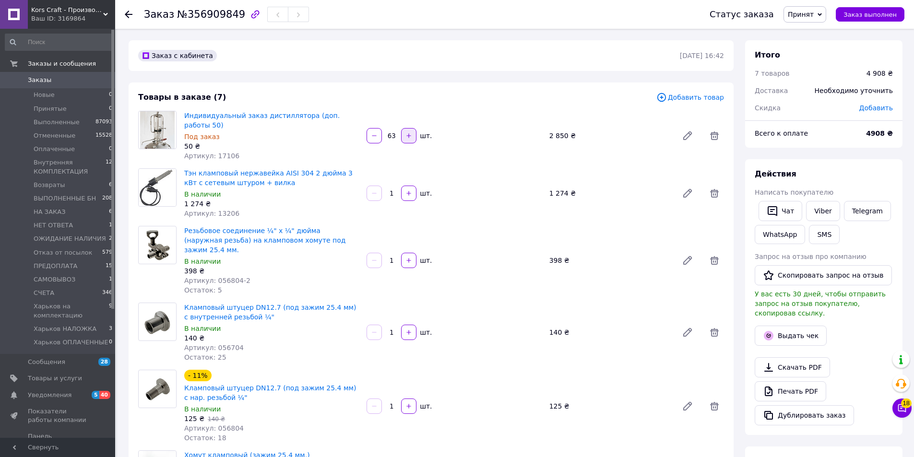
click at [409, 133] on icon "button" at bounding box center [409, 135] width 4 height 4
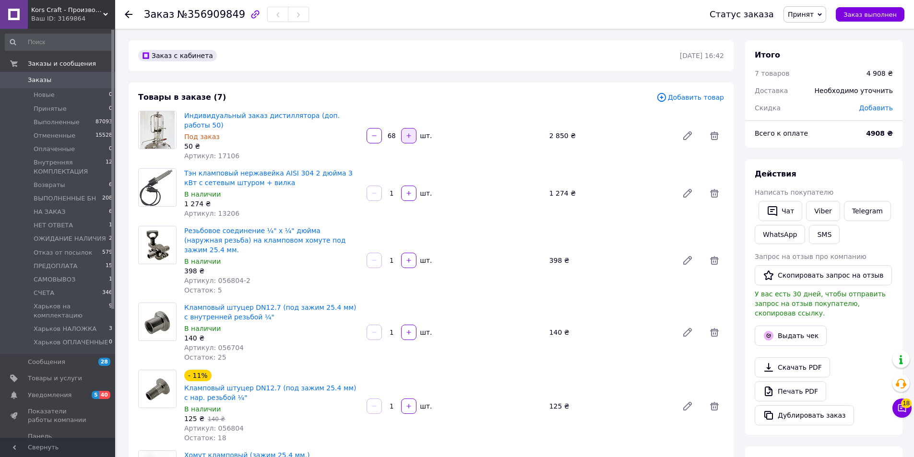
click at [409, 133] on icon "button" at bounding box center [409, 135] width 4 height 4
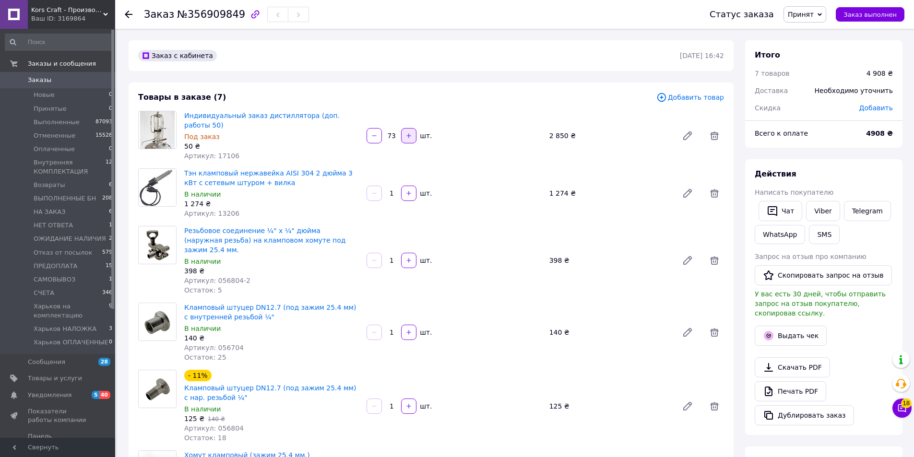
click at [409, 133] on icon "button" at bounding box center [409, 135] width 4 height 4
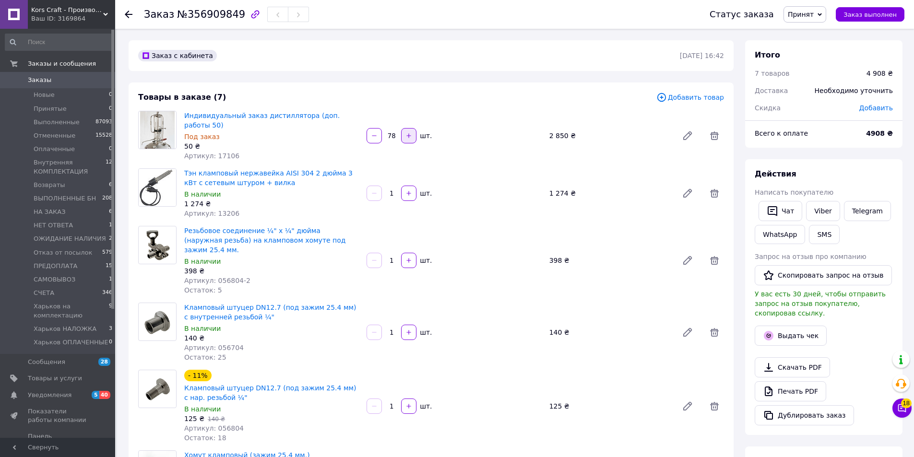
click at [409, 133] on icon "button" at bounding box center [409, 135] width 4 height 4
click at [409, 132] on div at bounding box center [408, 135] width 17 height 15
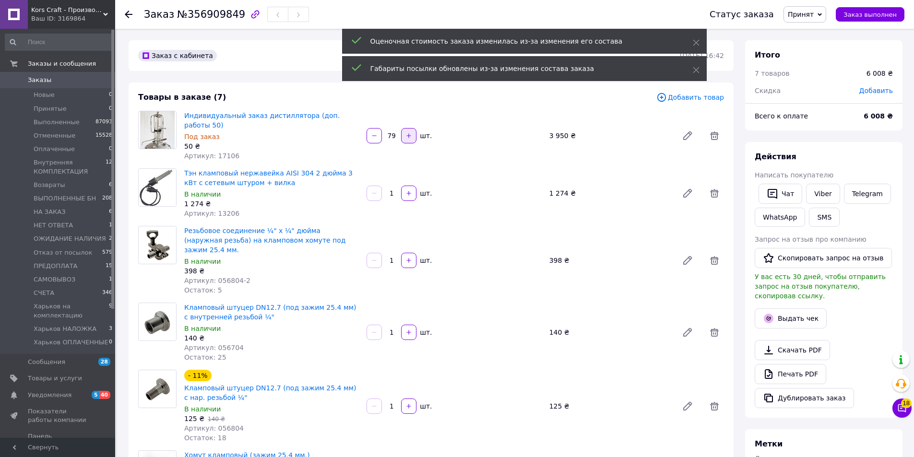
scroll to position [215, 0]
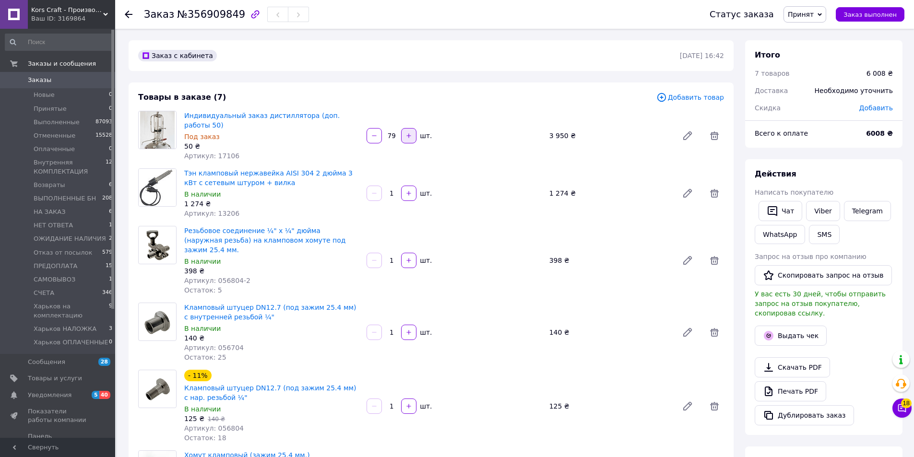
click at [408, 132] on icon "button" at bounding box center [409, 135] width 7 height 7
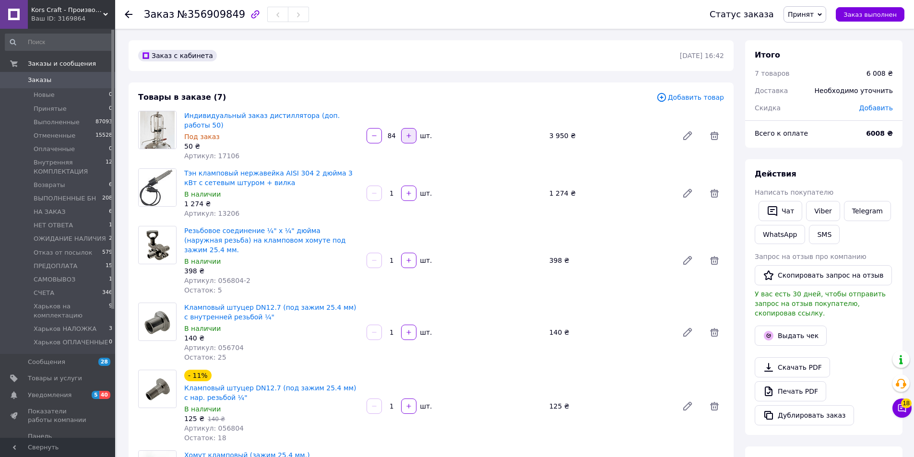
click at [408, 132] on icon "button" at bounding box center [409, 135] width 7 height 7
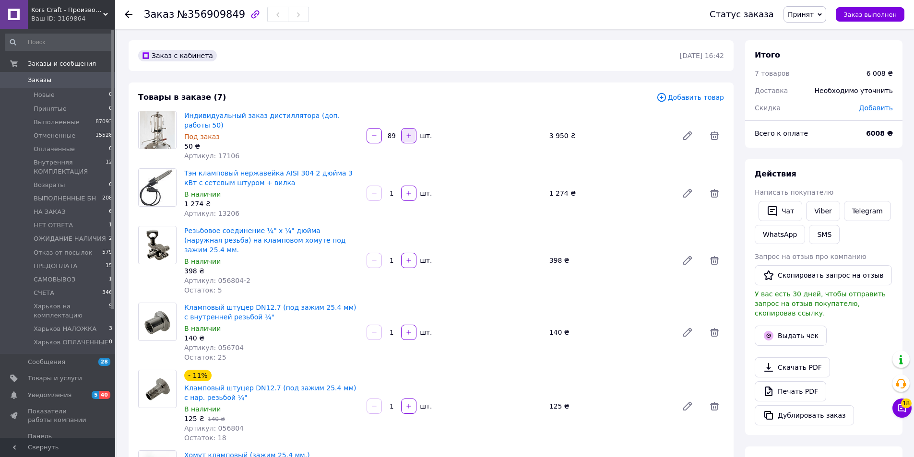
click at [408, 132] on icon "button" at bounding box center [409, 135] width 7 height 7
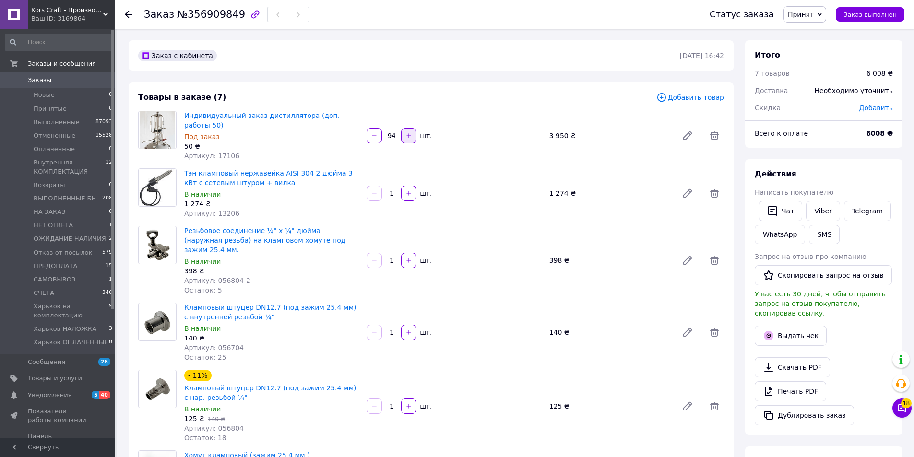
click at [408, 132] on icon "button" at bounding box center [409, 135] width 7 height 7
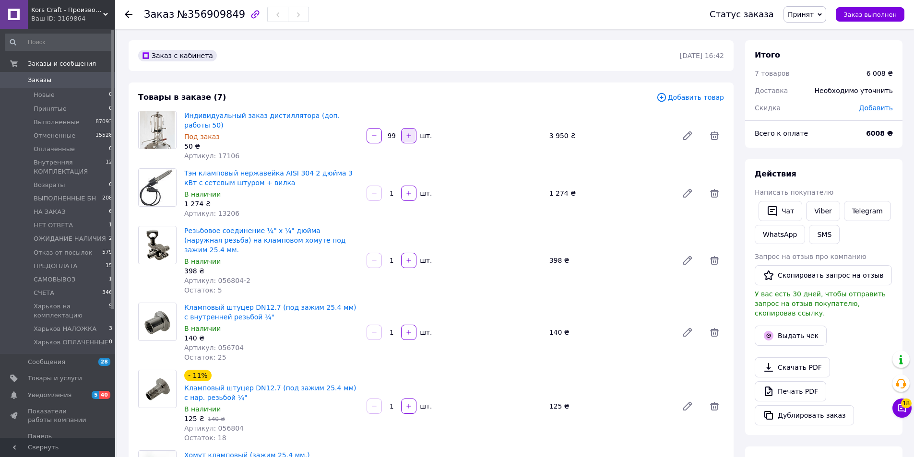
click at [408, 132] on icon "button" at bounding box center [409, 135] width 7 height 7
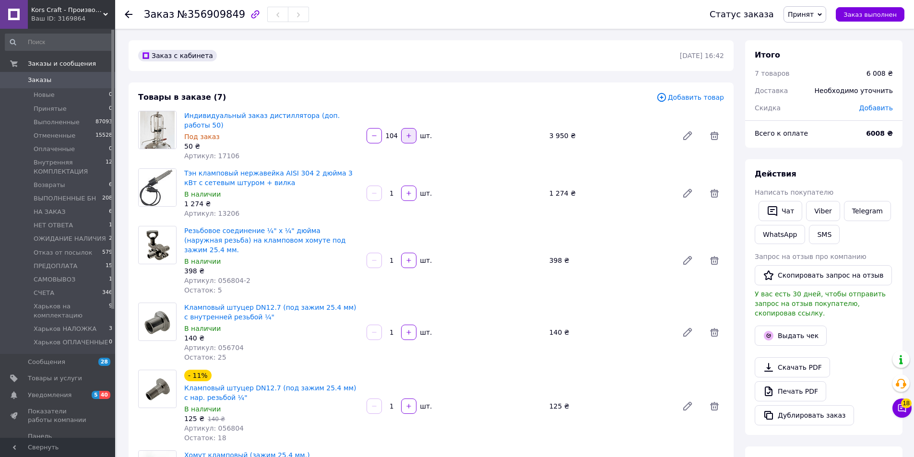
click at [408, 132] on icon "button" at bounding box center [409, 135] width 7 height 7
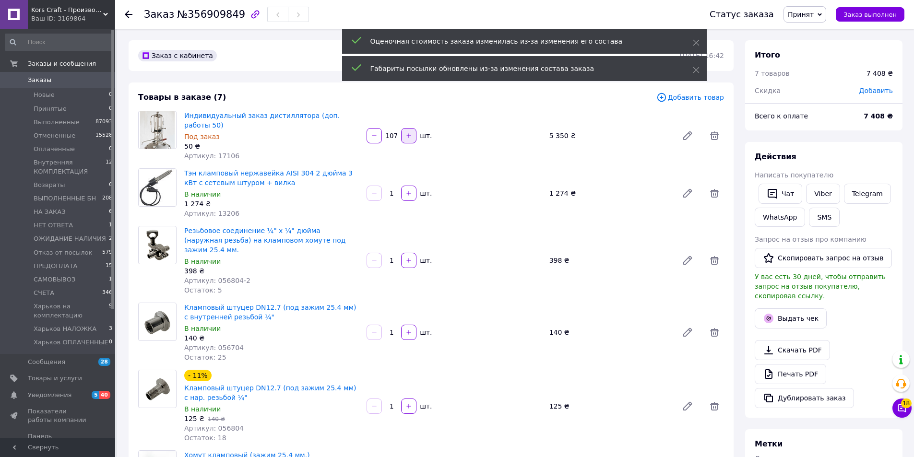
scroll to position [238, 0]
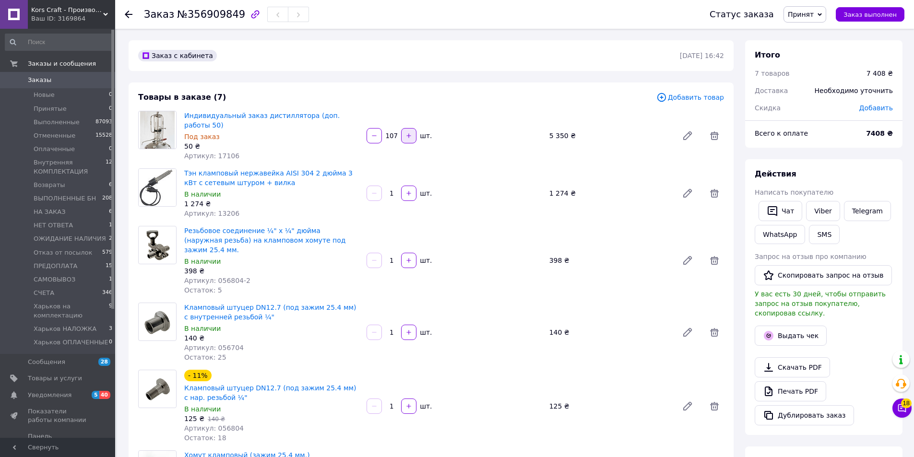
click at [408, 132] on icon "button" at bounding box center [409, 135] width 7 height 7
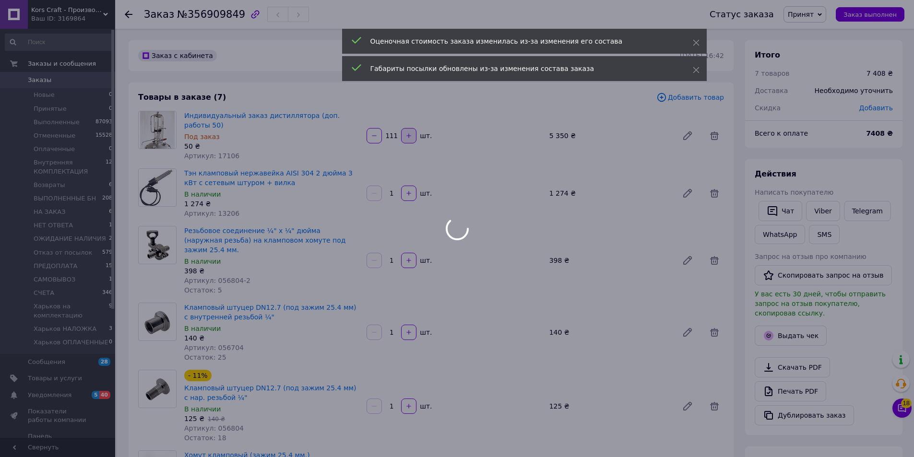
scroll to position [261, 0]
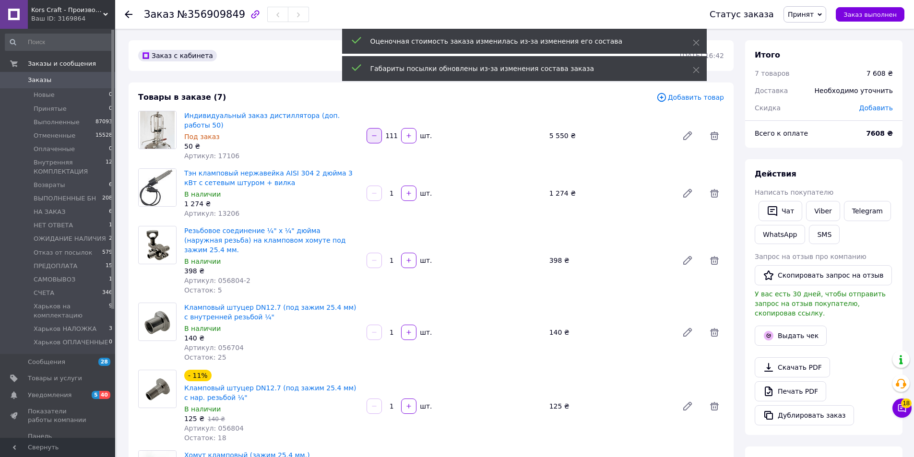
click at [378, 134] on icon "button" at bounding box center [374, 135] width 7 height 7
type input "109"
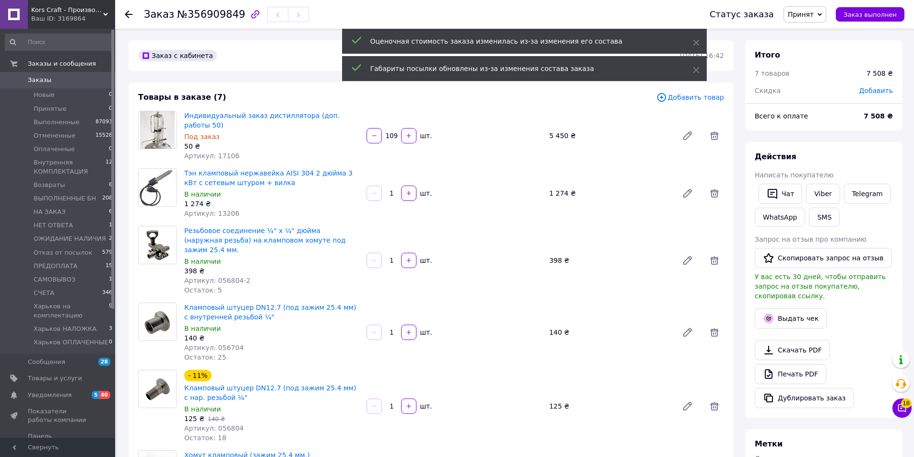
scroll to position [284, 0]
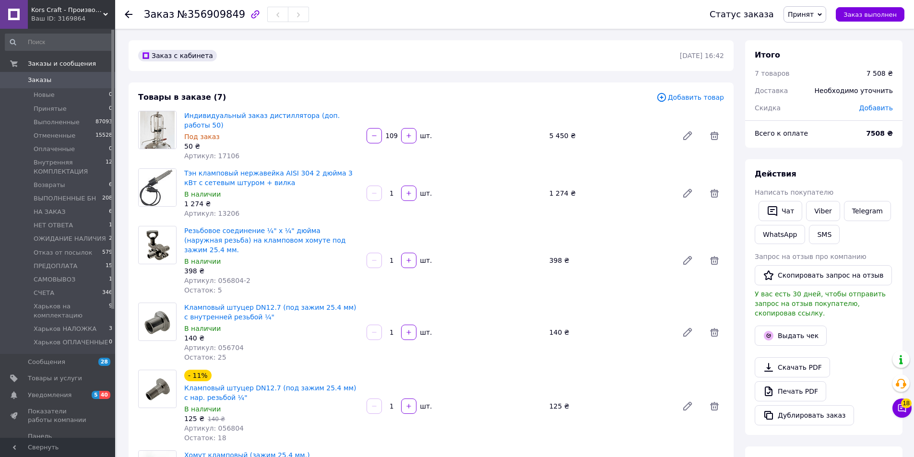
click at [244, 199] on div "1 274 ₴" at bounding box center [271, 204] width 175 height 10
drag, startPoint x: 231, startPoint y: 148, endPoint x: 214, endPoint y: 150, distance: 17.9
click at [214, 151] on div "Артикул: 17106" at bounding box center [271, 156] width 175 height 10
copy span "17106"
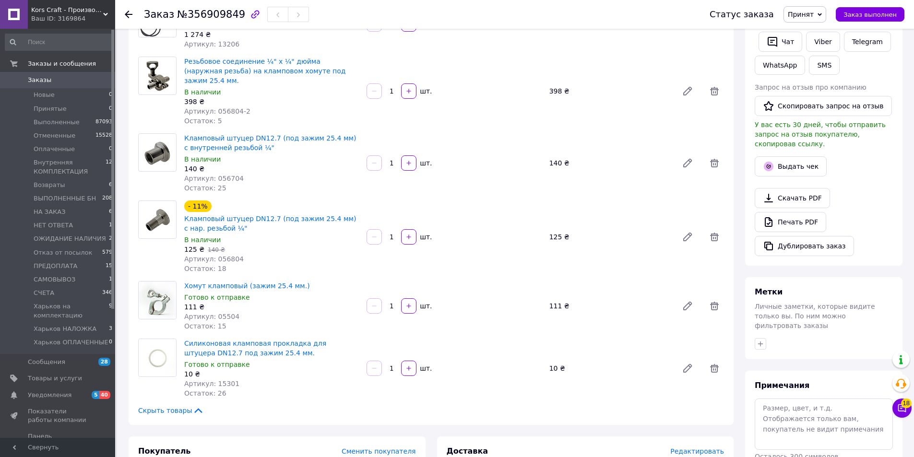
scroll to position [192, 0]
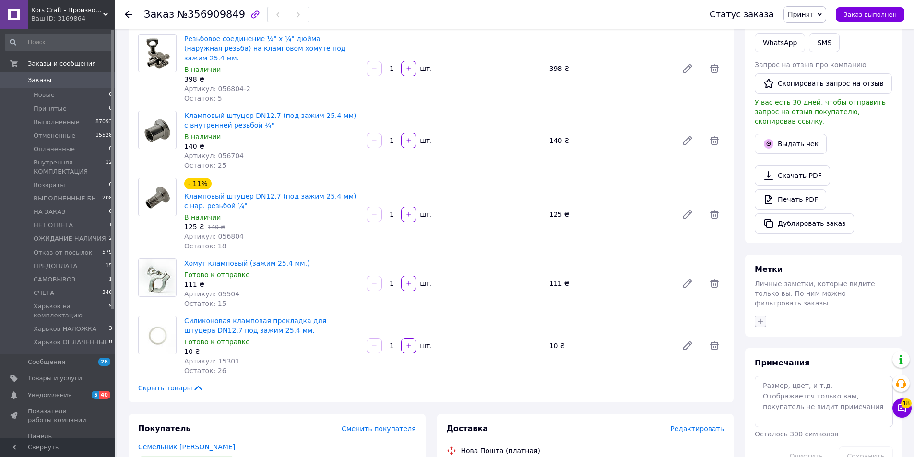
click at [762, 316] on button "button" at bounding box center [761, 322] width 12 height 12
click at [761, 434] on input "[PERSON_NAME]" at bounding box center [763, 437] width 6 height 6
checkbox input "true"
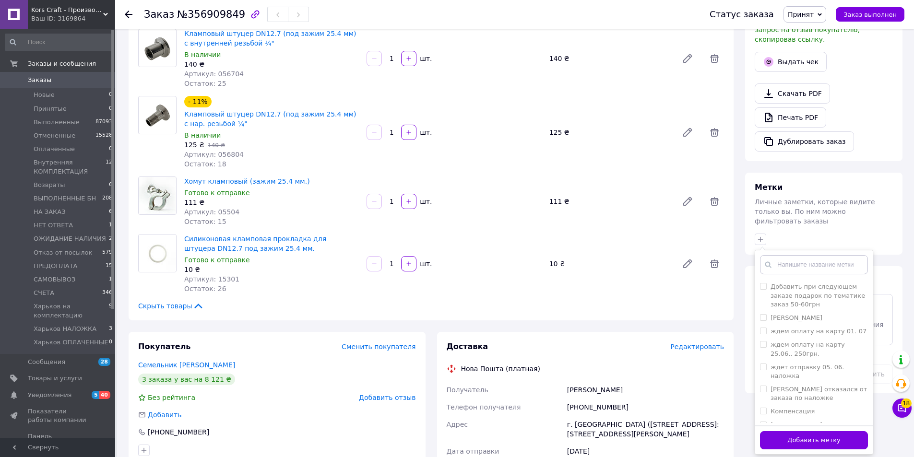
scroll to position [288, 0]
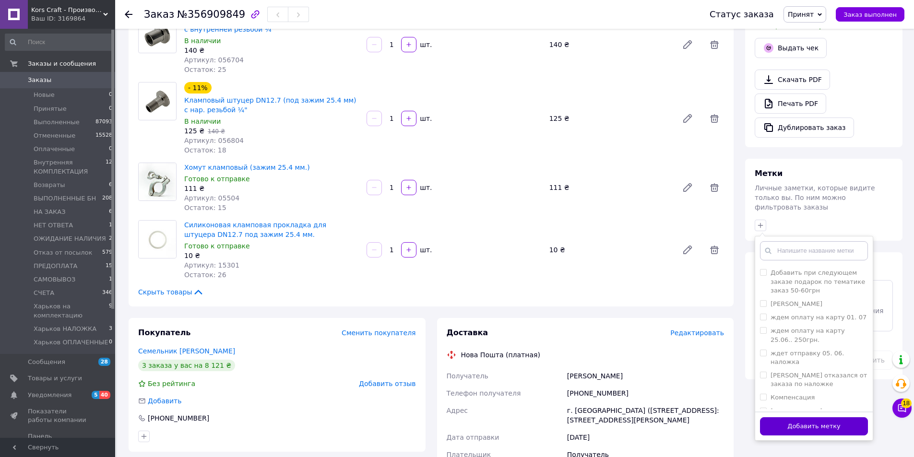
click at [839, 418] on button "Добавить метку" at bounding box center [814, 427] width 108 height 19
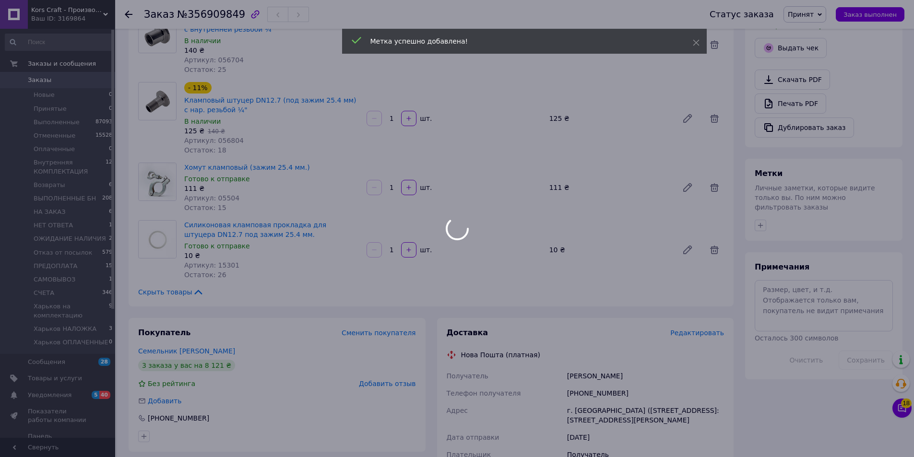
scroll to position [307, 0]
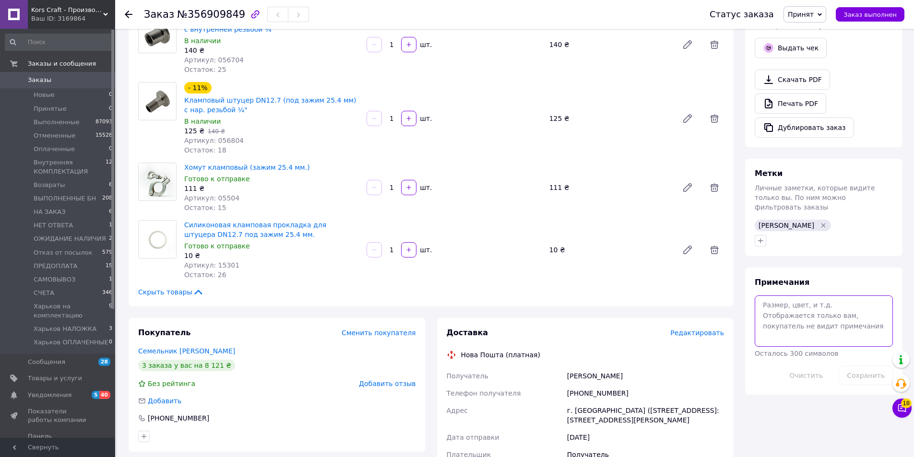
click at [784, 296] on textarea at bounding box center [824, 321] width 138 height 51
paste textarea "17106"
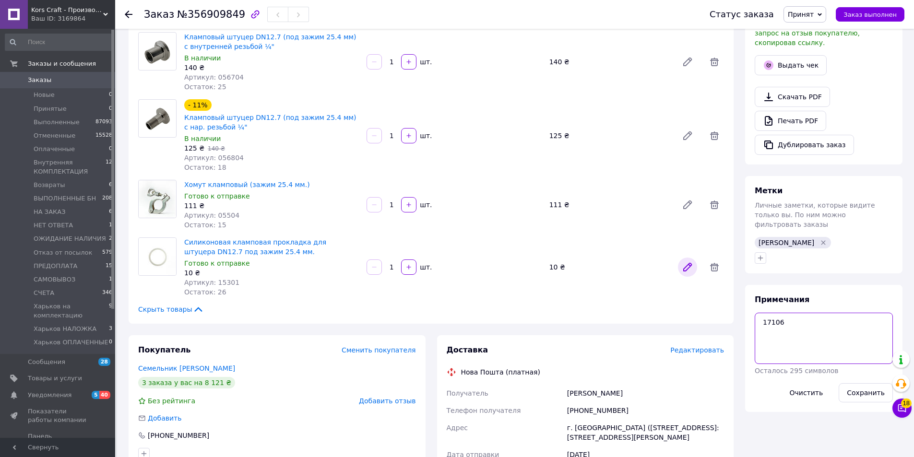
scroll to position [288, 0]
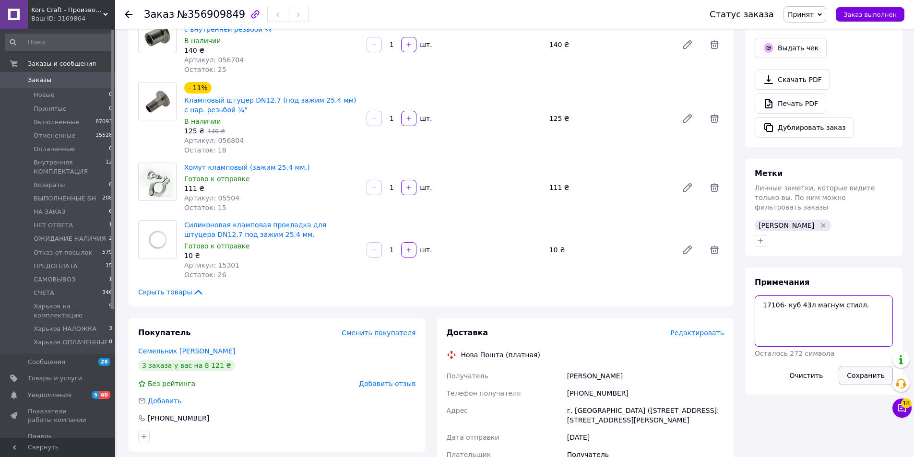
type textarea "17106- куб 43л магнум стилл."
click at [871, 366] on button "Сохранить" at bounding box center [866, 375] width 54 height 19
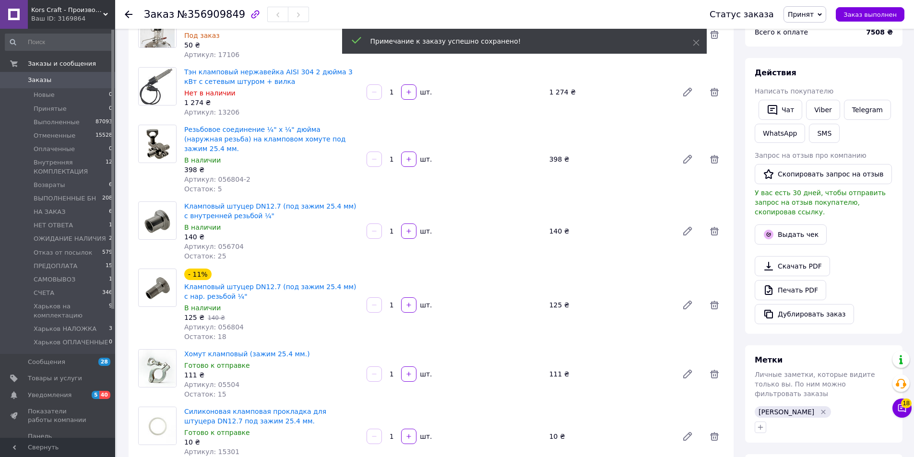
scroll to position [0, 0]
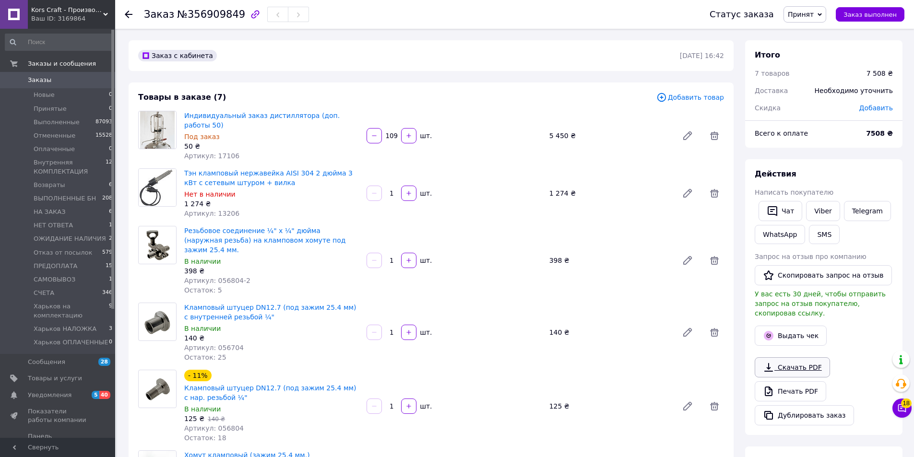
click at [799, 358] on link "Скачать PDF" at bounding box center [792, 368] width 75 height 20
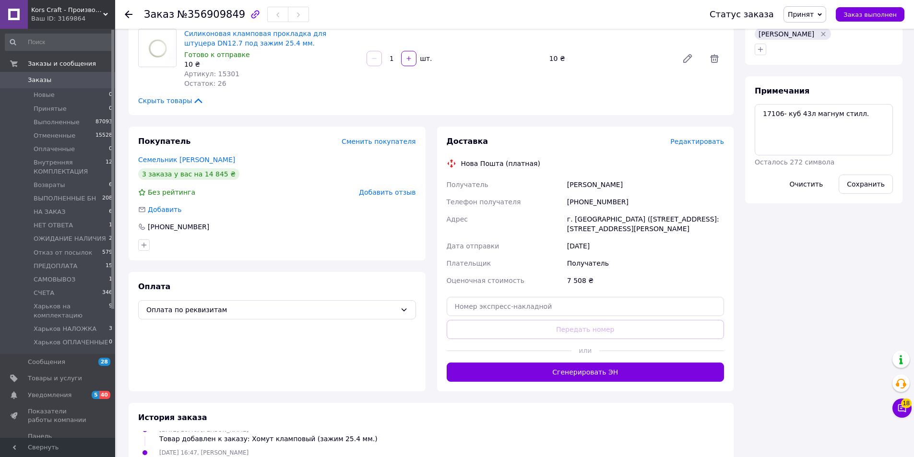
scroll to position [480, 0]
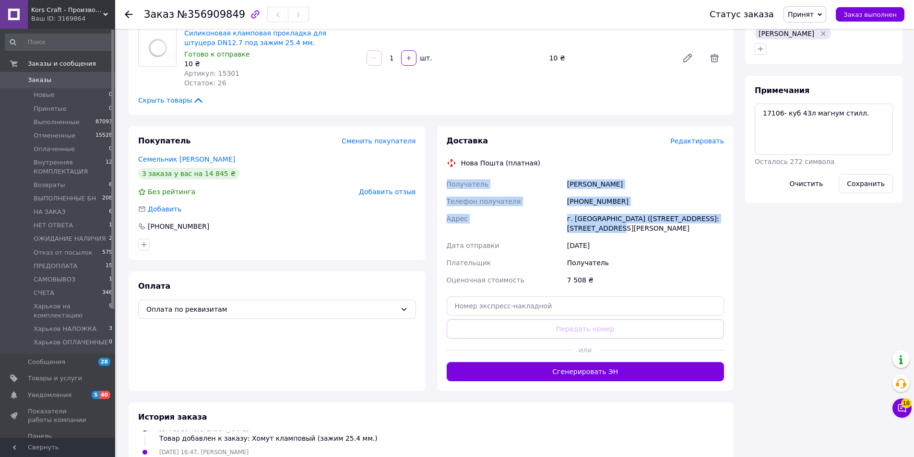
drag, startPoint x: 618, startPoint y: 207, endPoint x: 443, endPoint y: 159, distance: 180.7
click at [443, 159] on div "Доставка Редактировать Нова Пошта (платная) Получатель [PERSON_NAME] Телефон по…" at bounding box center [585, 258] width 297 height 265
copy div "Получатель [PERSON_NAME] Телефон получателя [PHONE_NUMBER] Адрес г. [GEOGRAPHIC…"
